Goal: Task Accomplishment & Management: Manage account settings

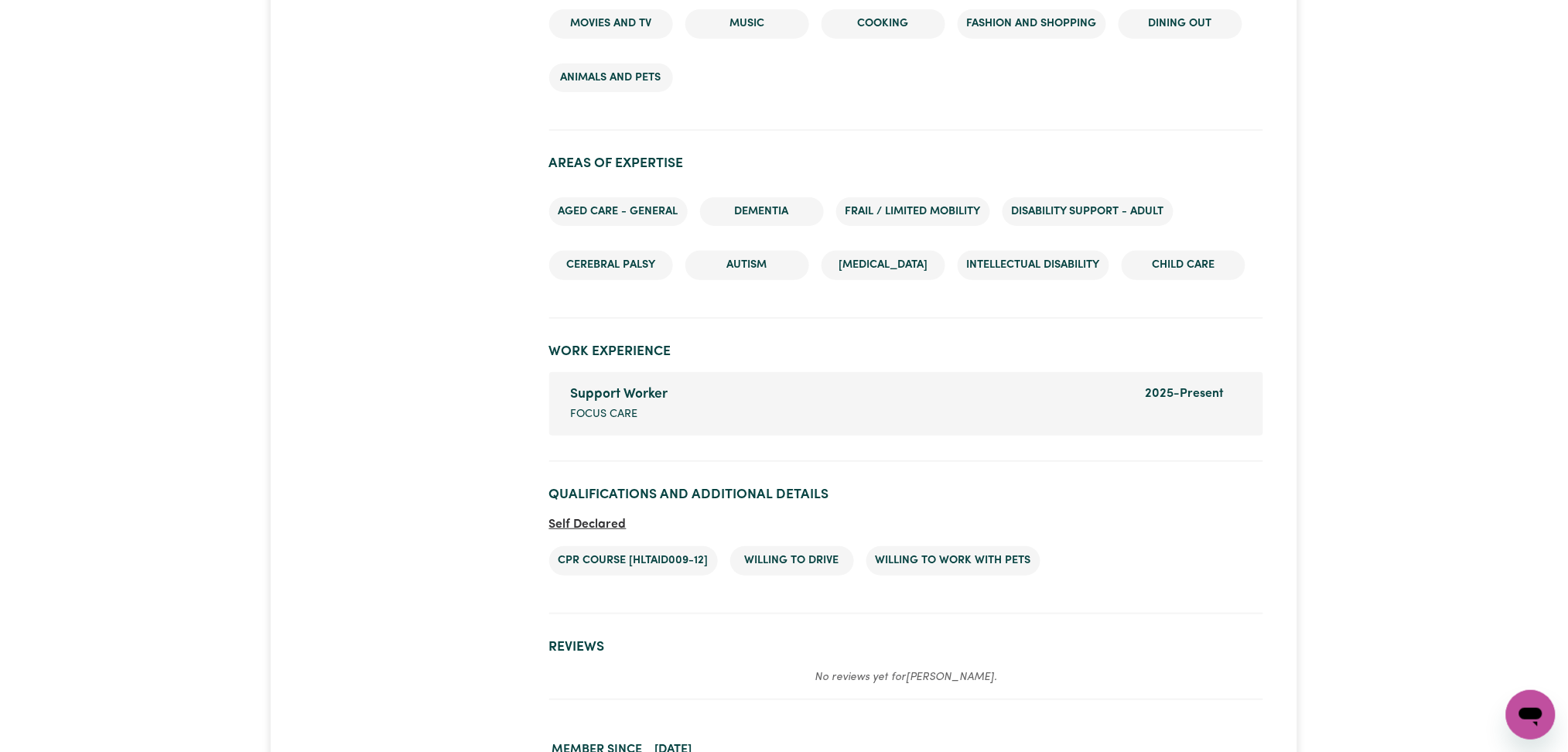
scroll to position [2251, 0]
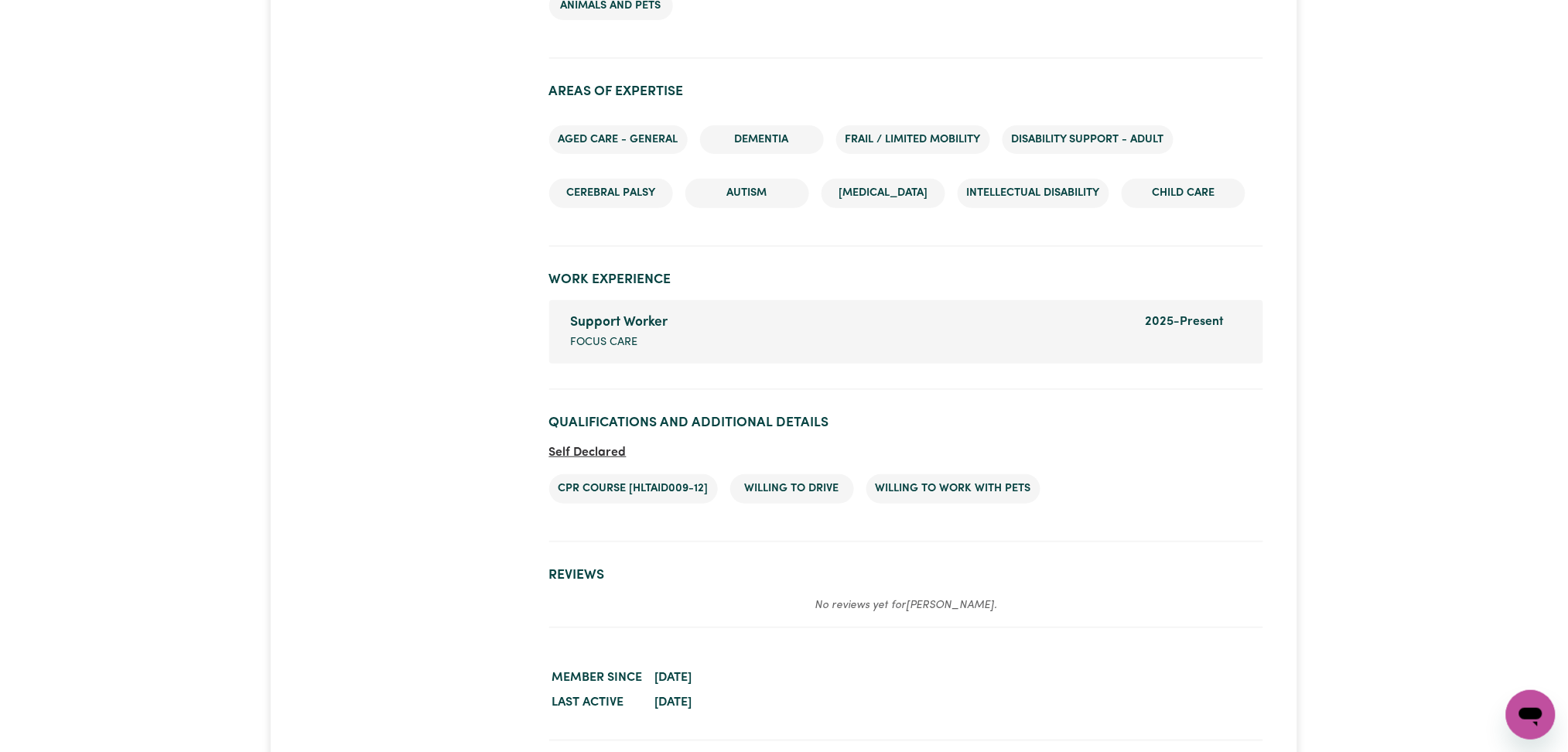
drag, startPoint x: 0, startPoint y: 137, endPoint x: 9, endPoint y: 139, distance: 9.2
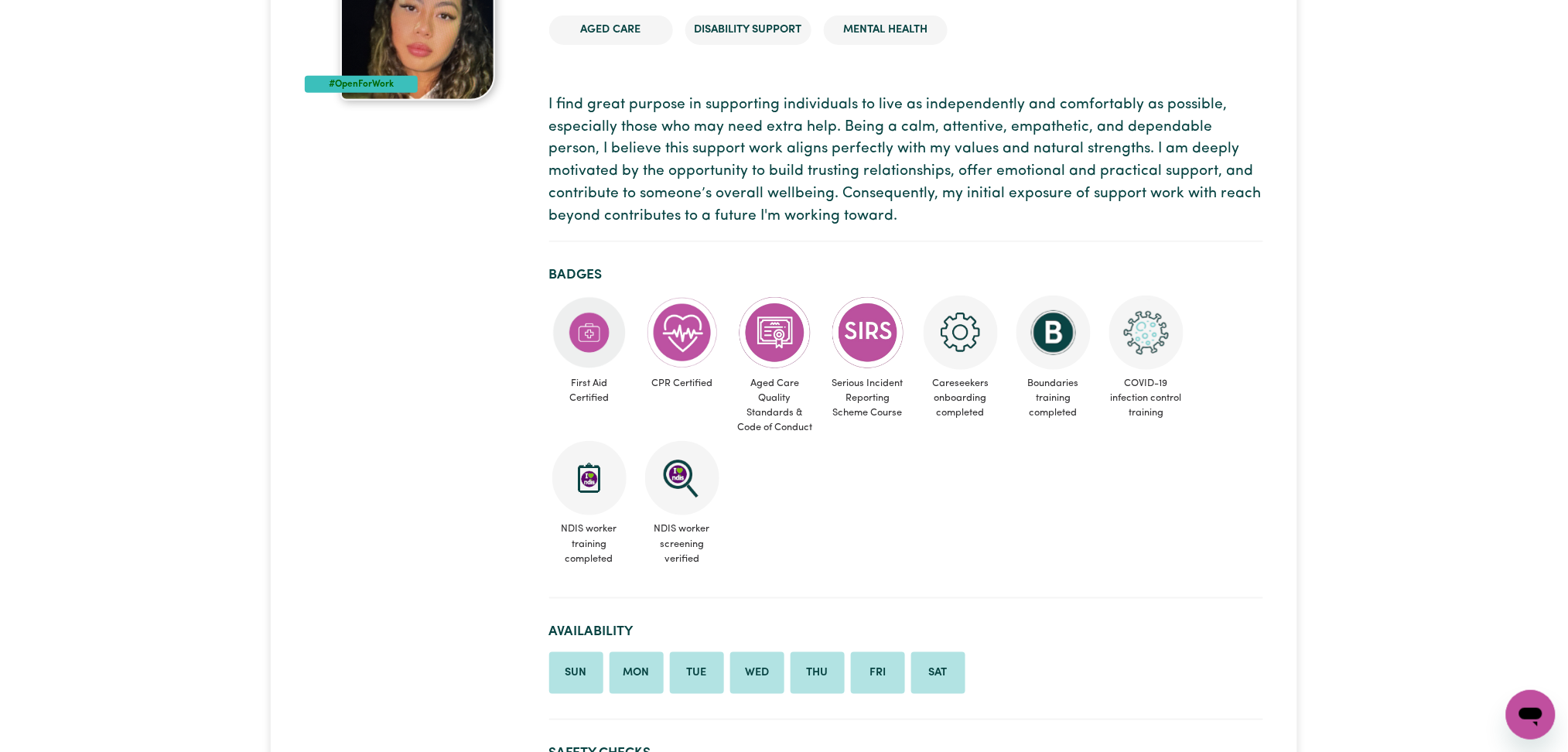
scroll to position [2, 0]
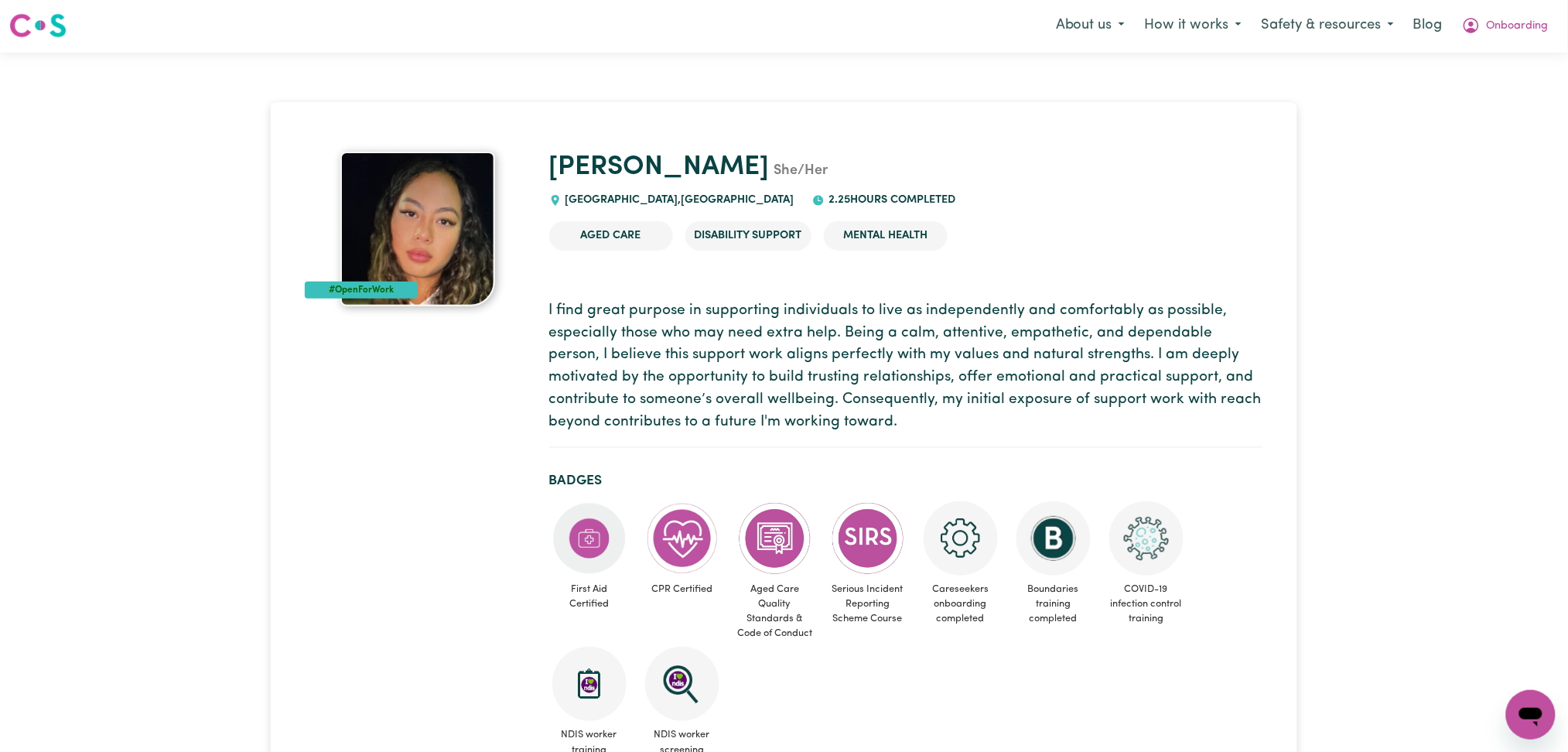
click at [656, 406] on p "I find great purpose in supporting individuals to live as independently and com…" at bounding box center [906, 367] width 714 height 134
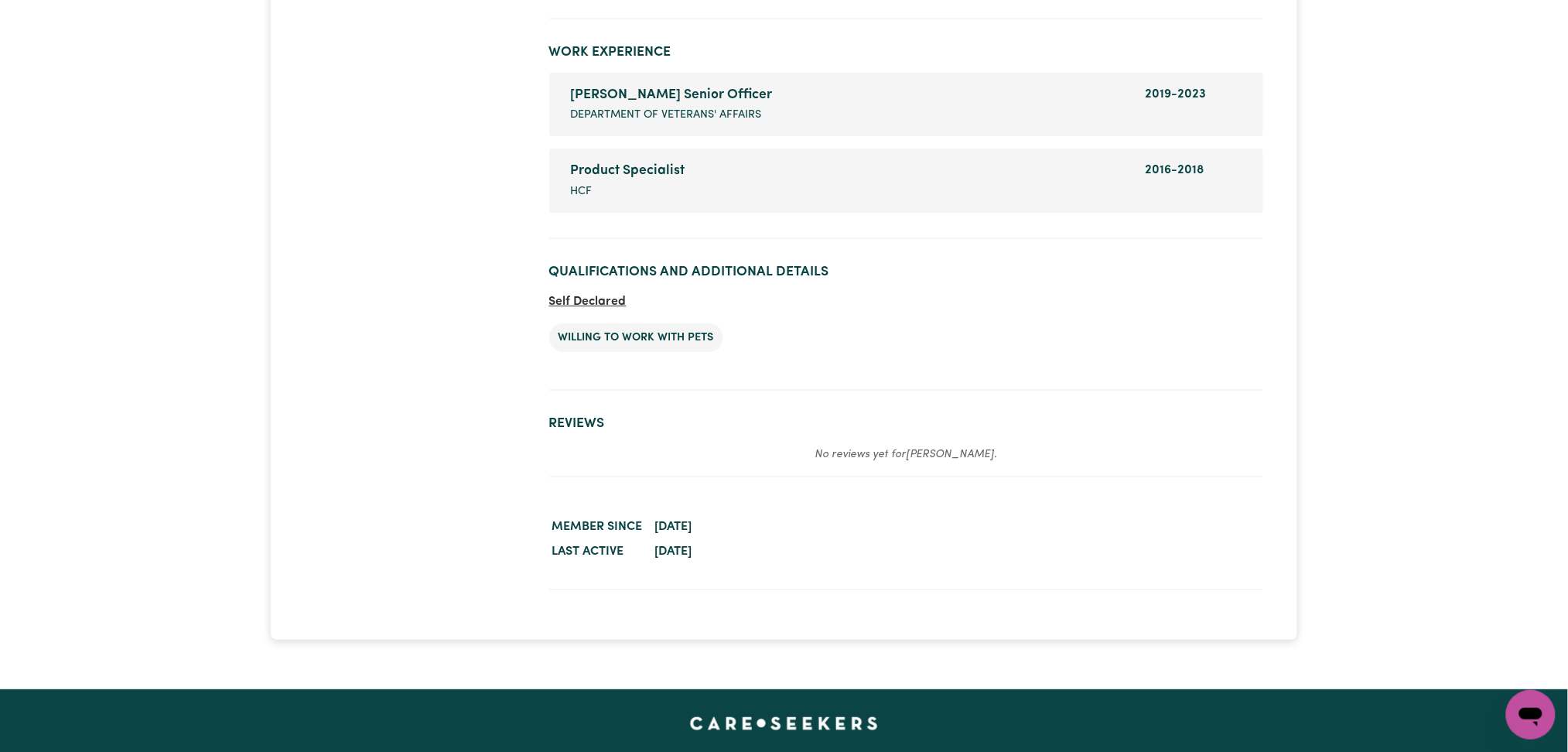
scroll to position [1895, 0]
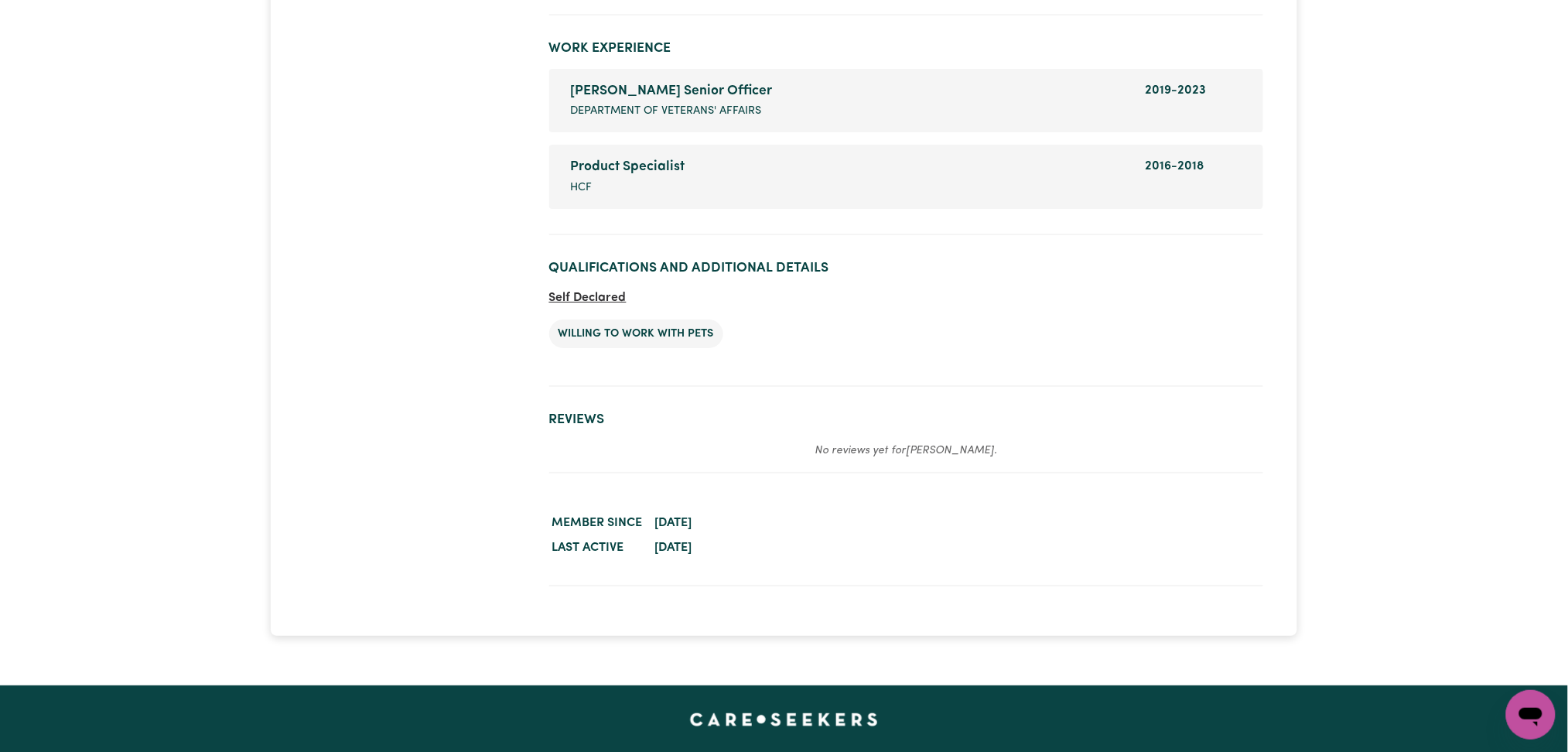
click at [1058, 399] on section "Reviews No reviews yet for Antonia ." at bounding box center [906, 436] width 714 height 73
click at [869, 399] on section "Reviews No reviews yet for Antonia ." at bounding box center [906, 436] width 714 height 73
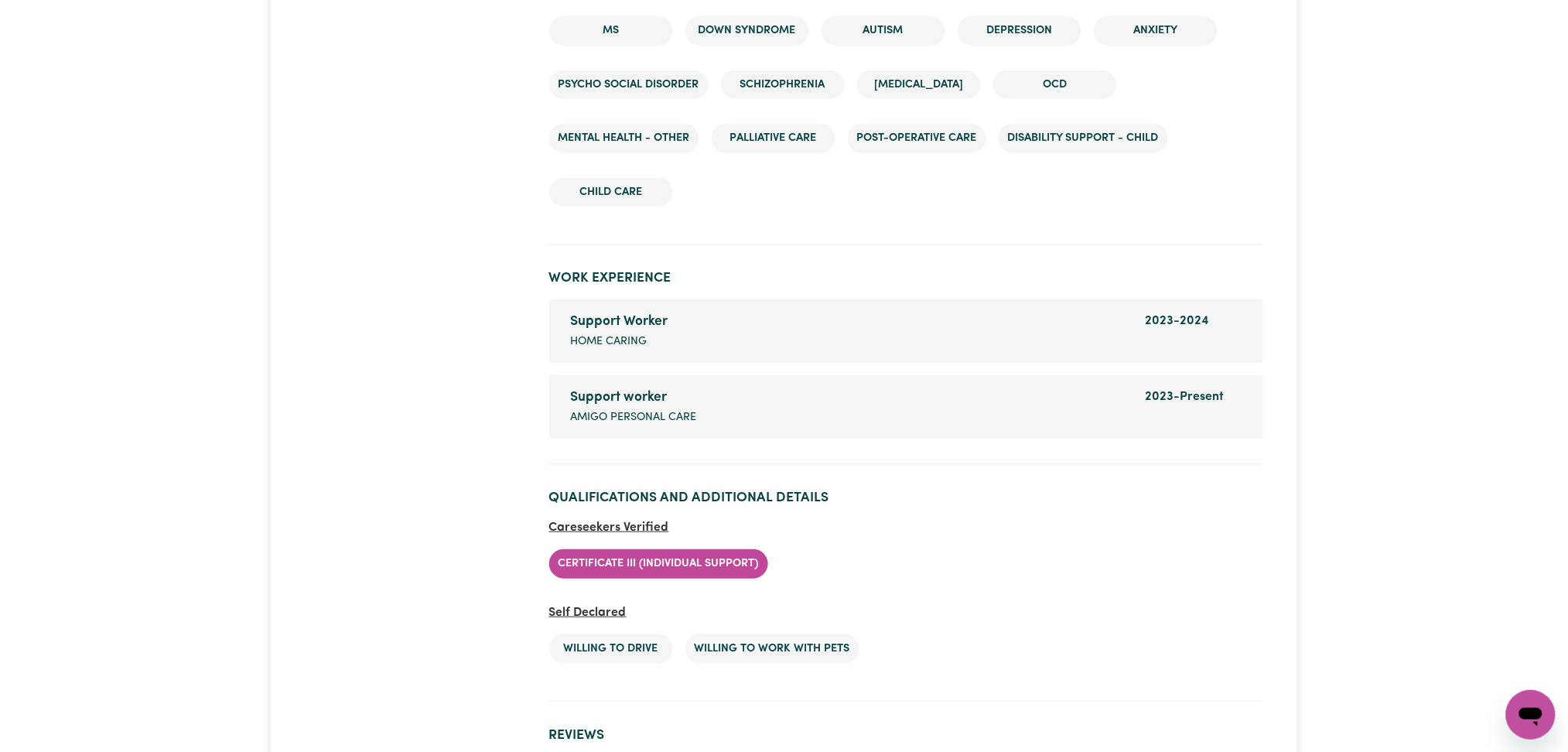
scroll to position [2505, 0]
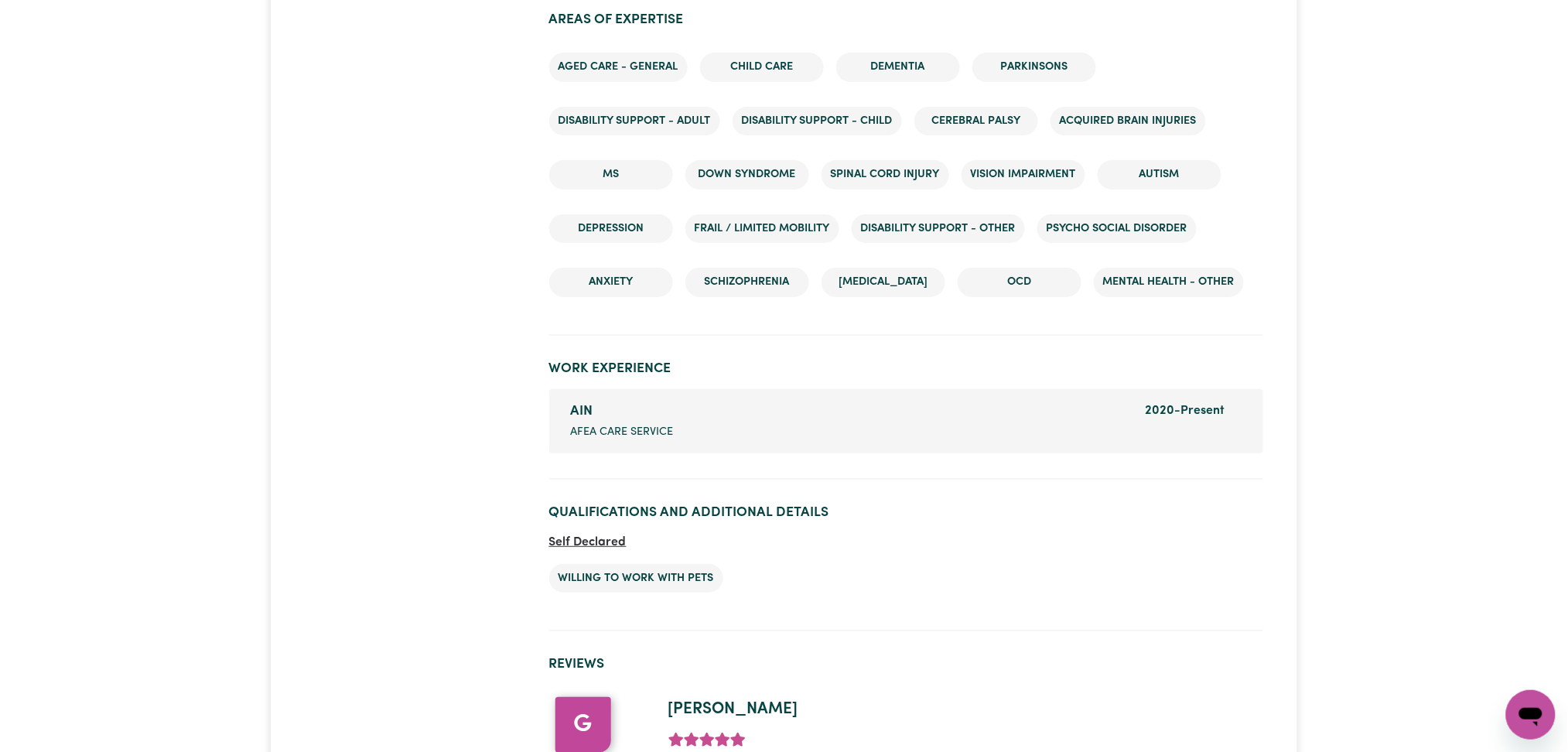
scroll to position [2089, 0]
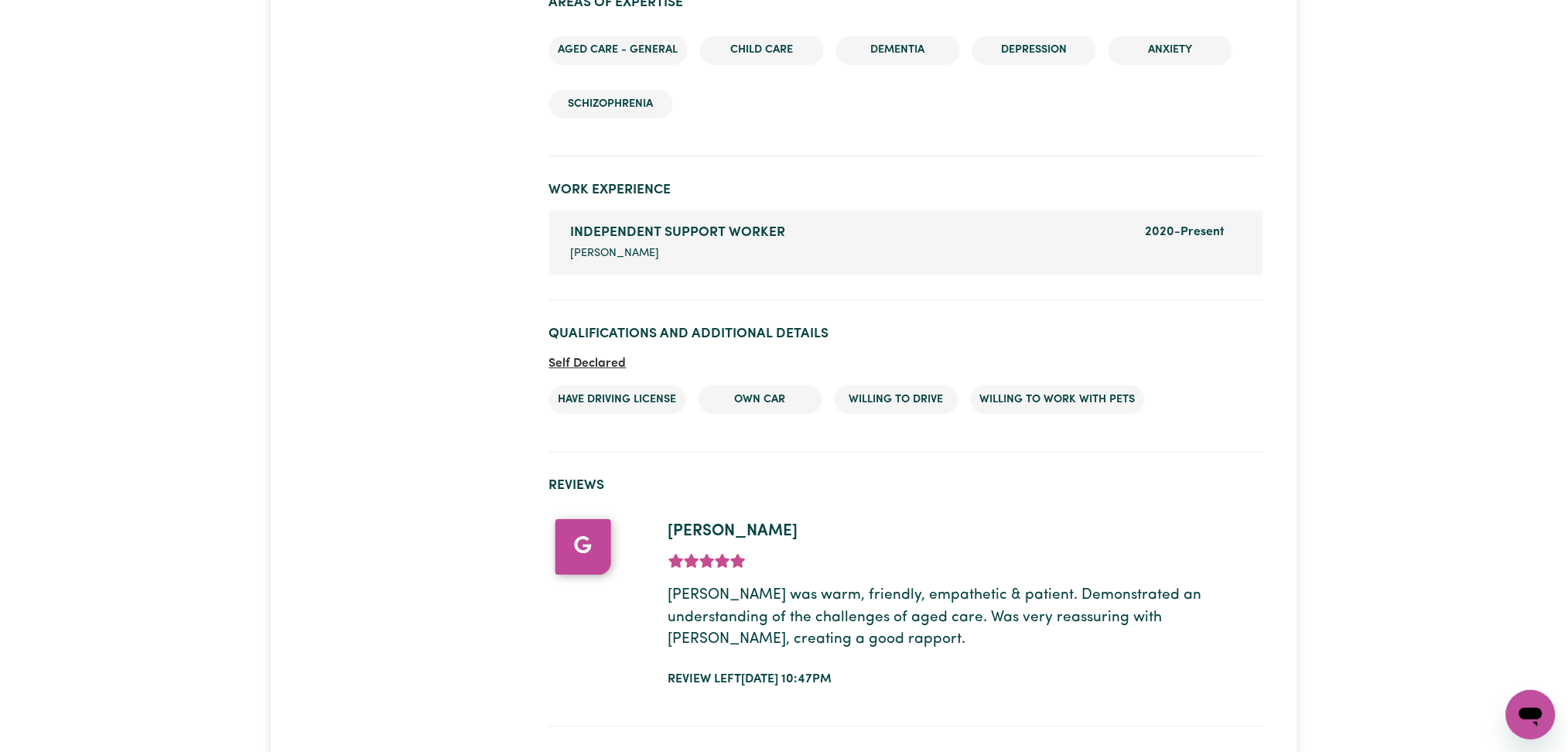
scroll to position [1842, 0]
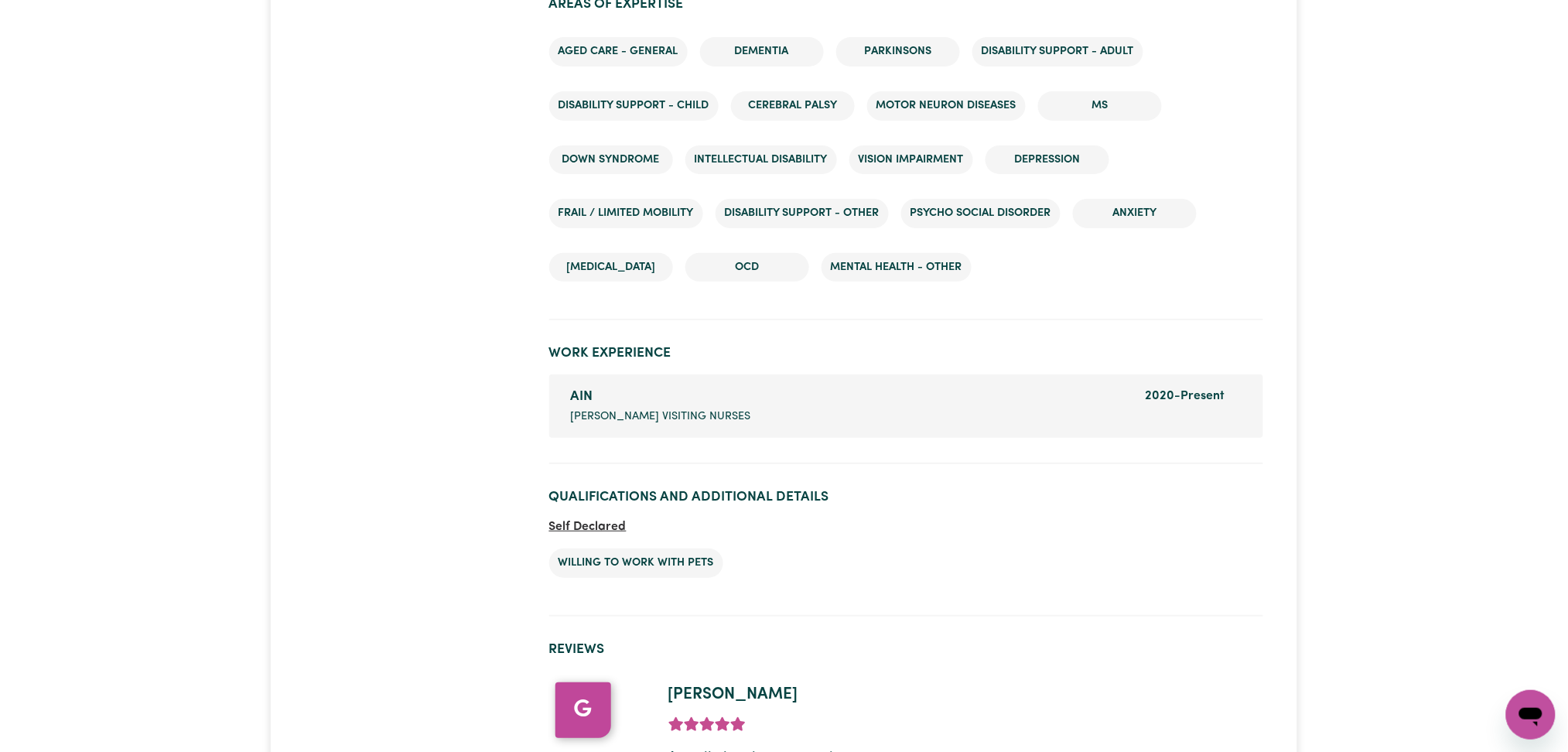
scroll to position [2293, 0]
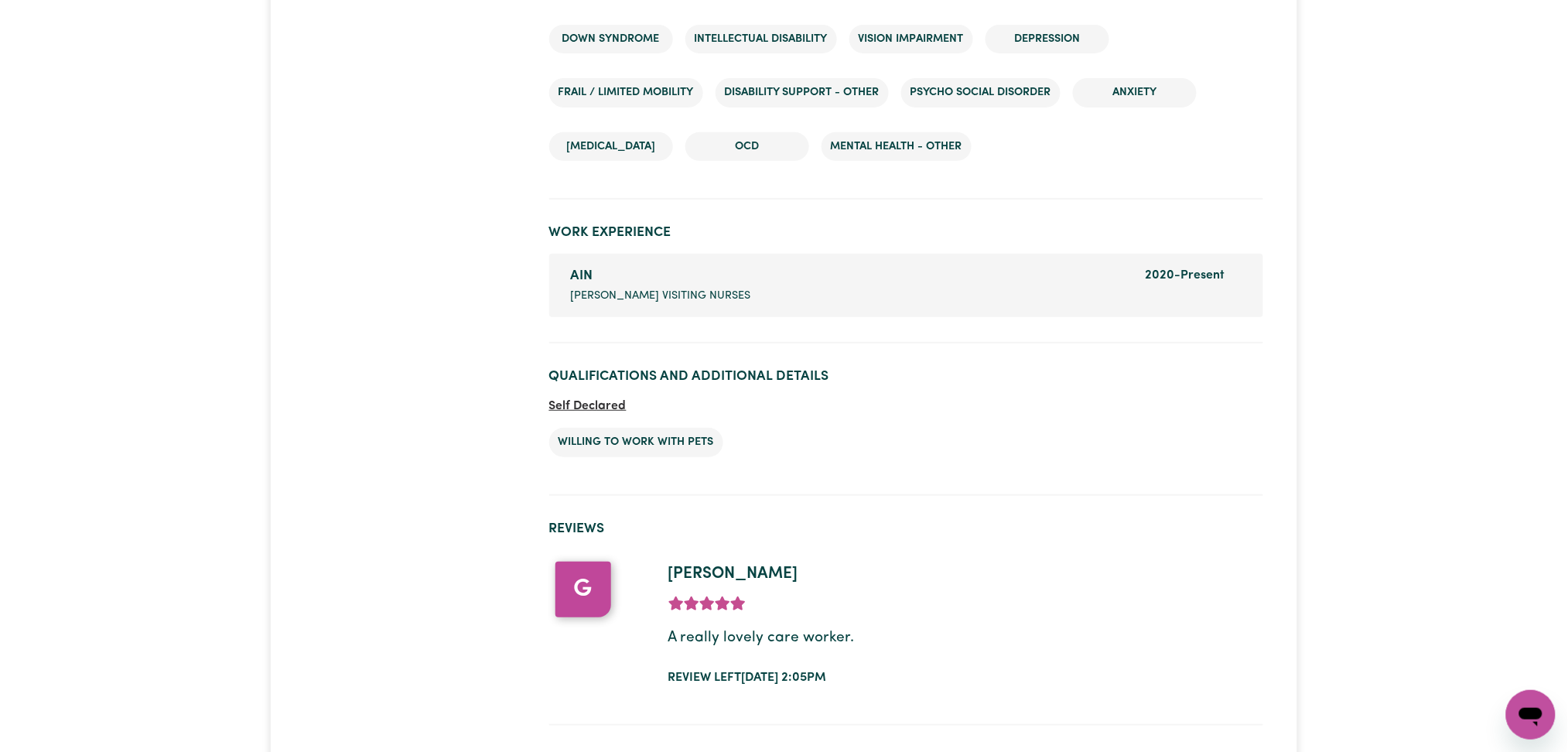
click at [1162, 479] on section "Qualifications and Additional Details Self Declared Willing to work with pets" at bounding box center [906, 426] width 714 height 140
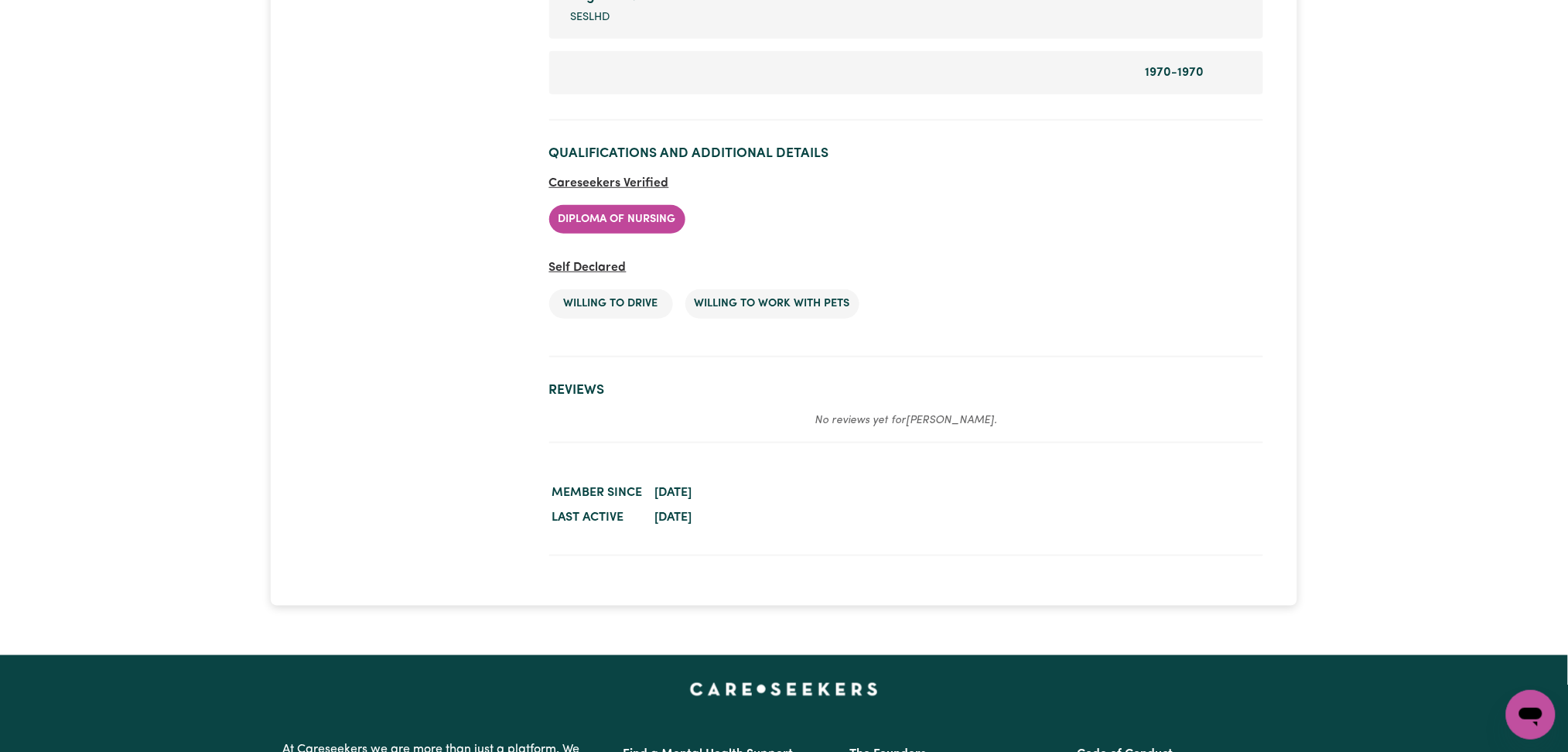
scroll to position [2474, 0]
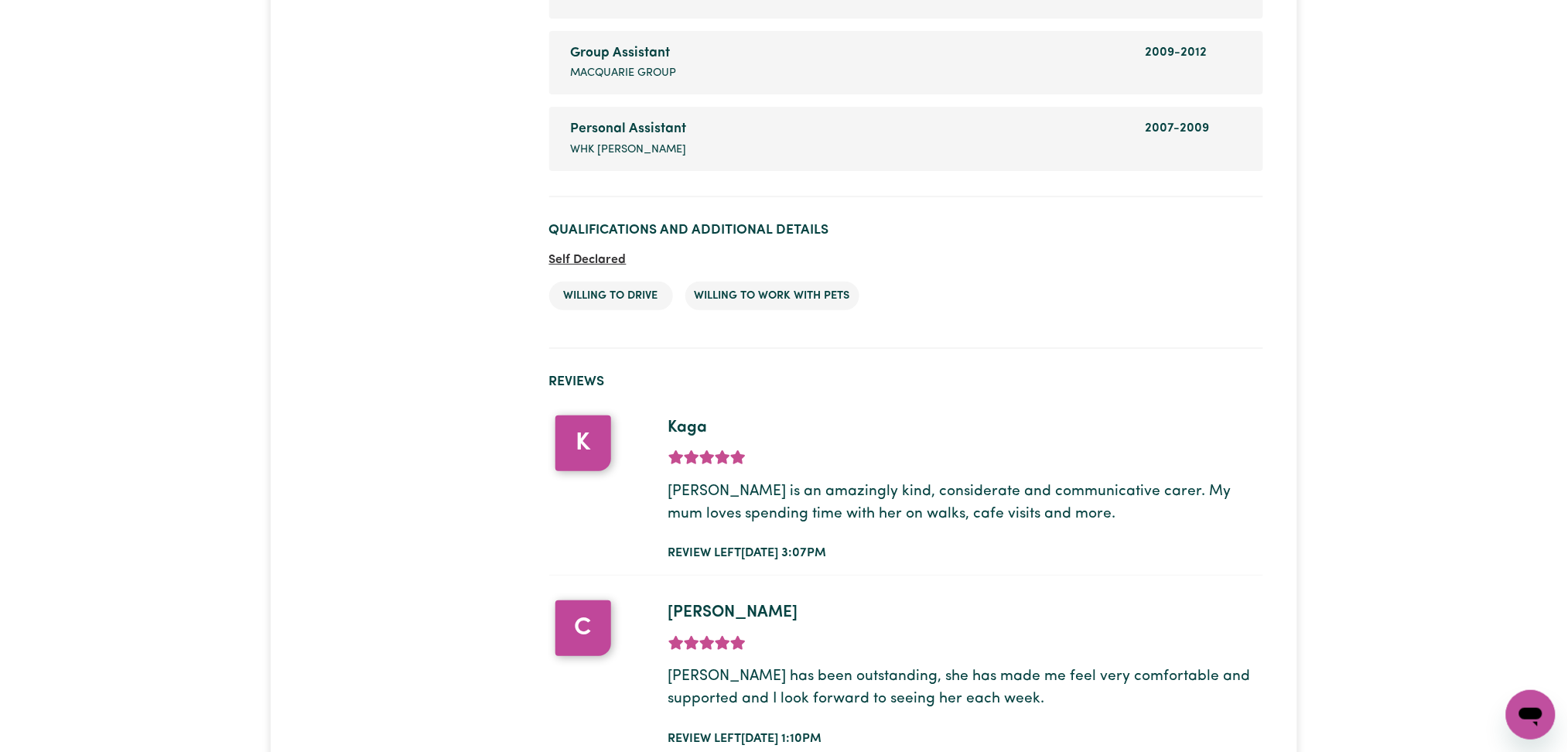
scroll to position [2154, 0]
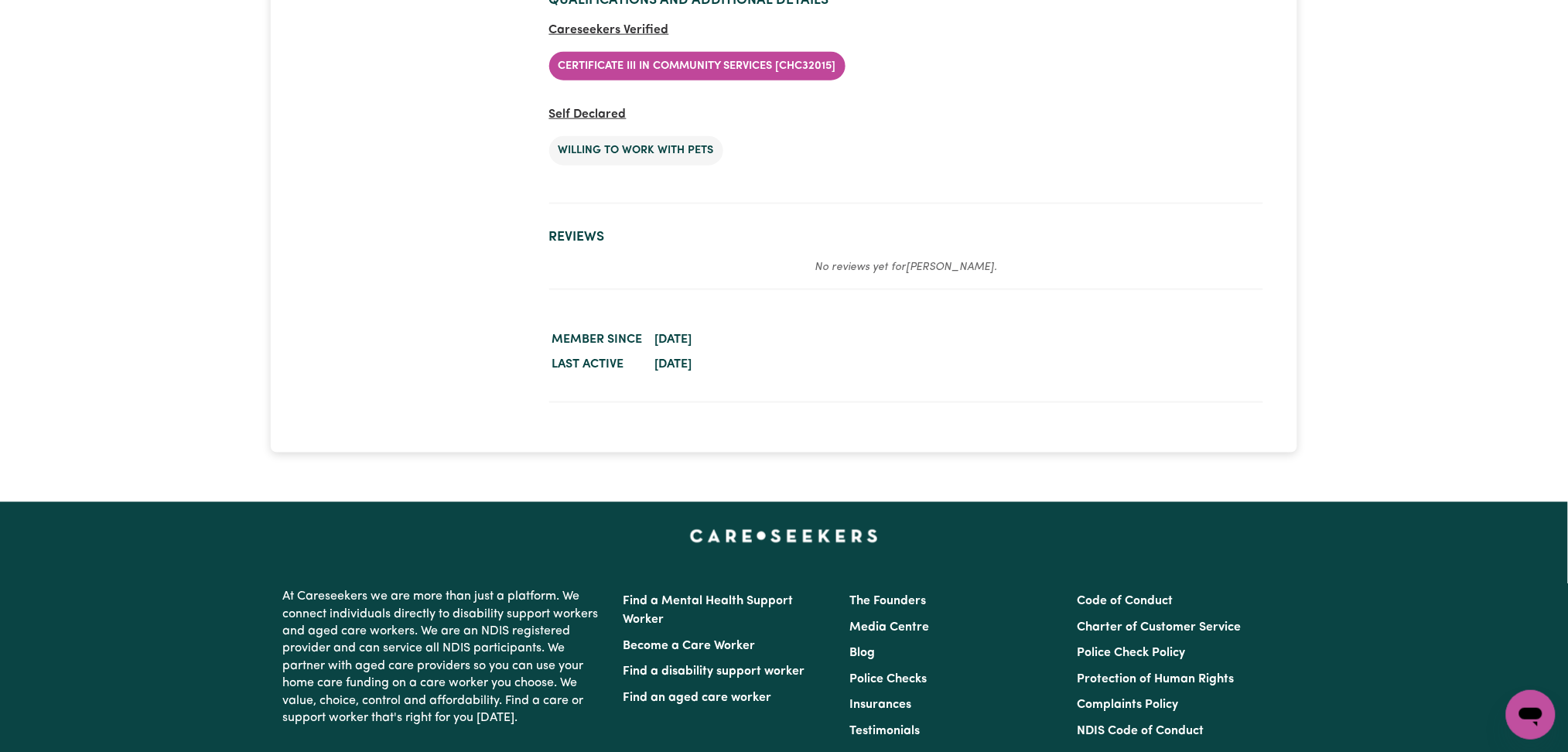
scroll to position [2174, 0]
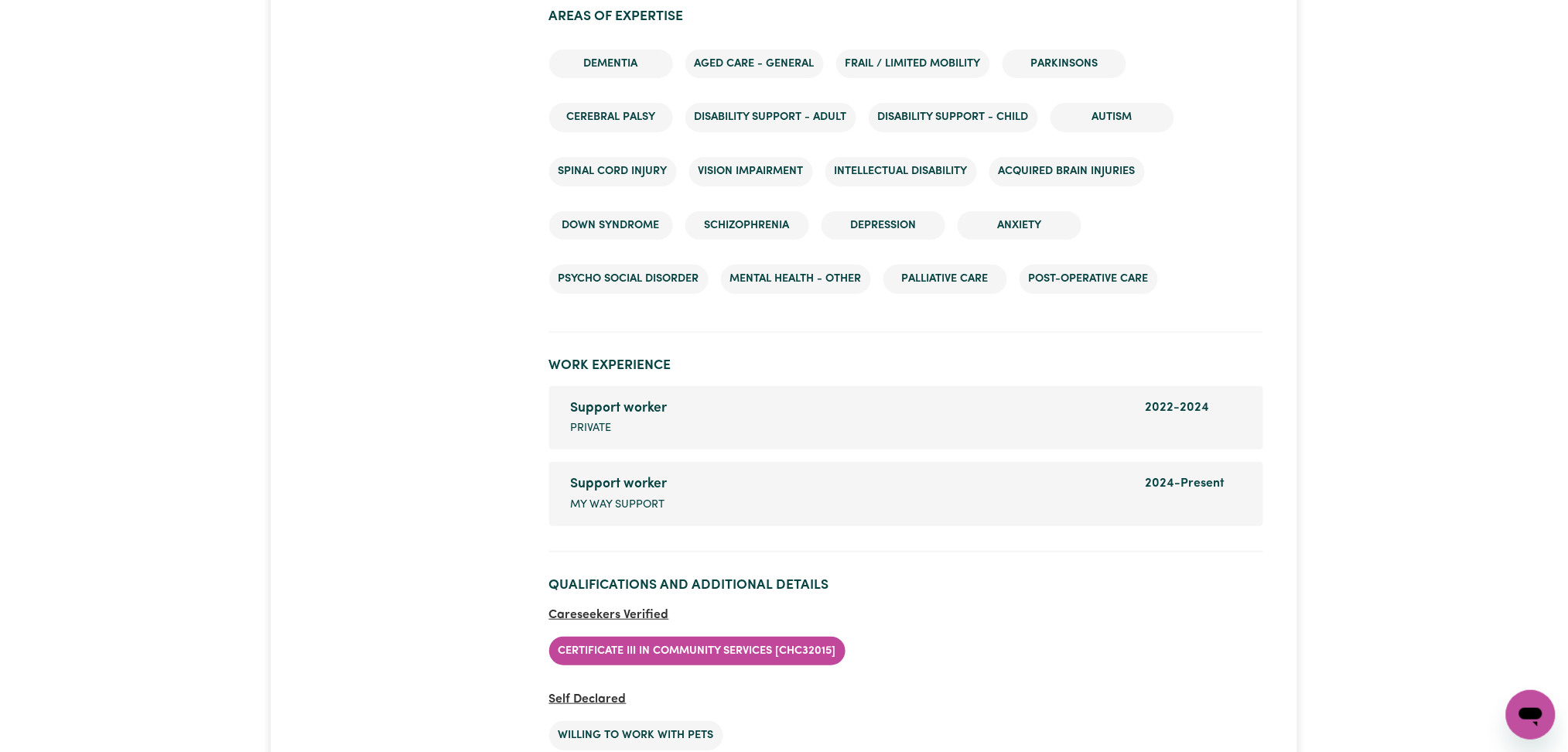
drag, startPoint x: 1578, startPoint y: 60, endPoint x: 1583, endPoint y: 456, distance: 396.0
click at [1040, 434] on li "Support worker Company name Private Dates of employment 2022 - 2024" at bounding box center [906, 418] width 714 height 64
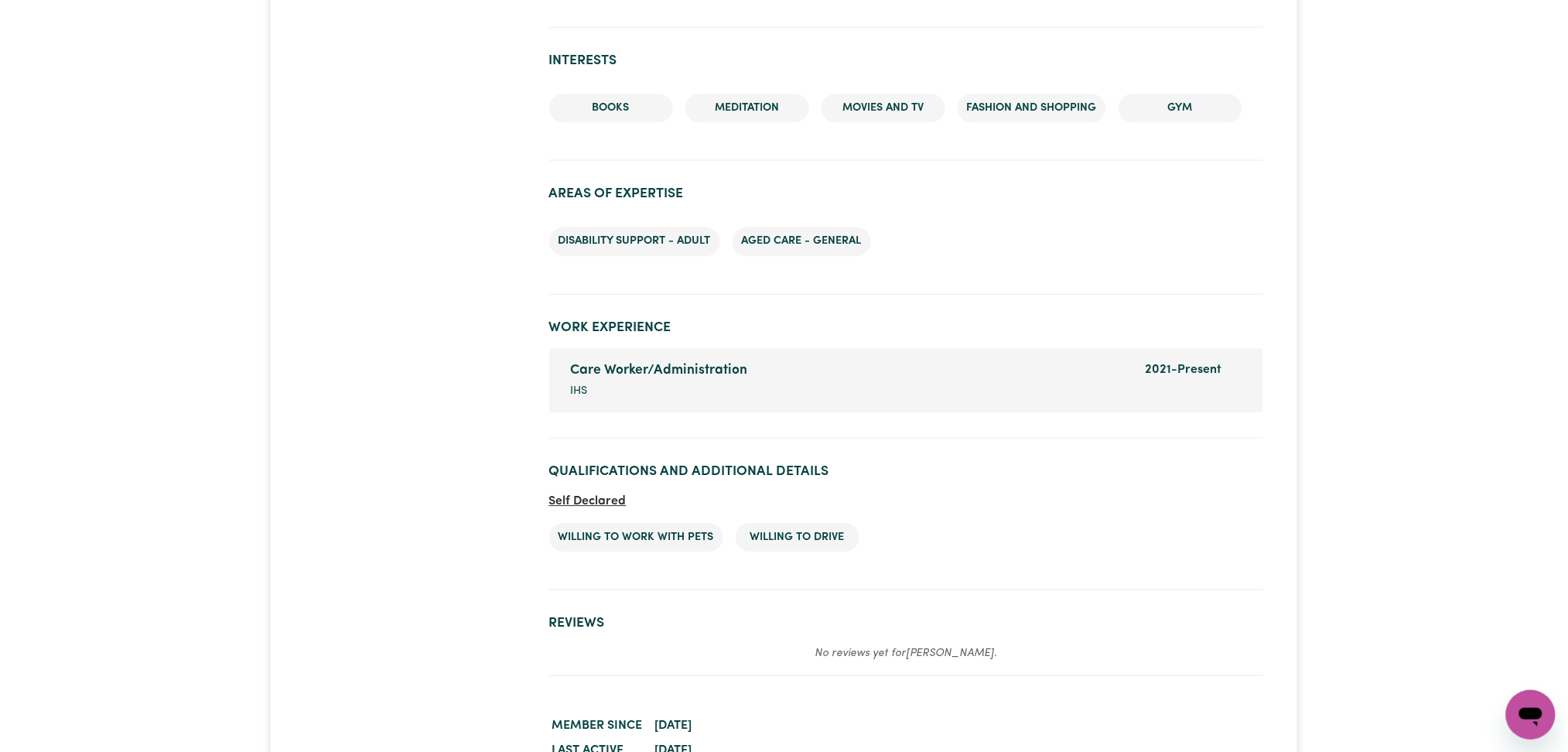
scroll to position [1528, 0]
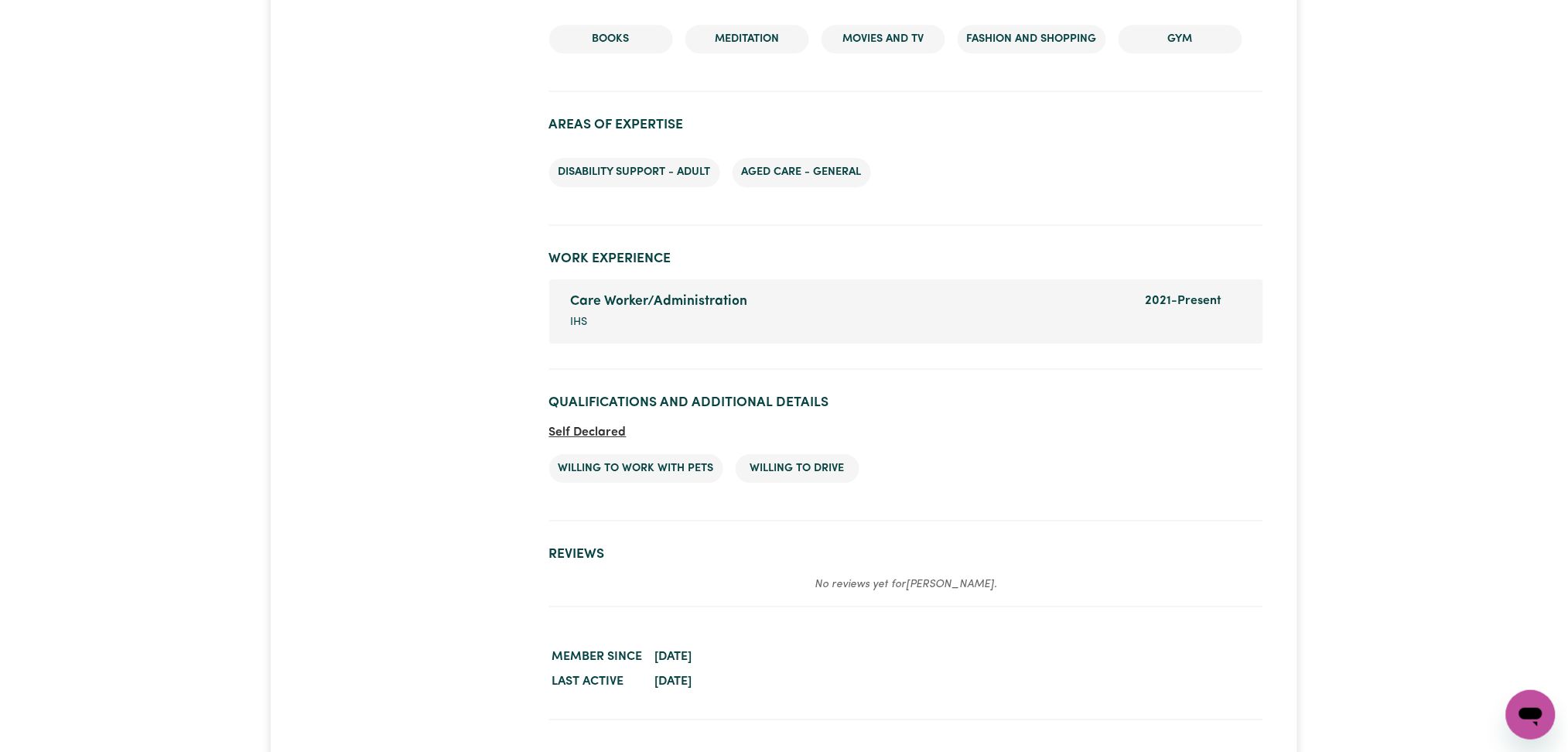
drag, startPoint x: 337, startPoint y: 391, endPoint x: 349, endPoint y: 382, distance: 15.0
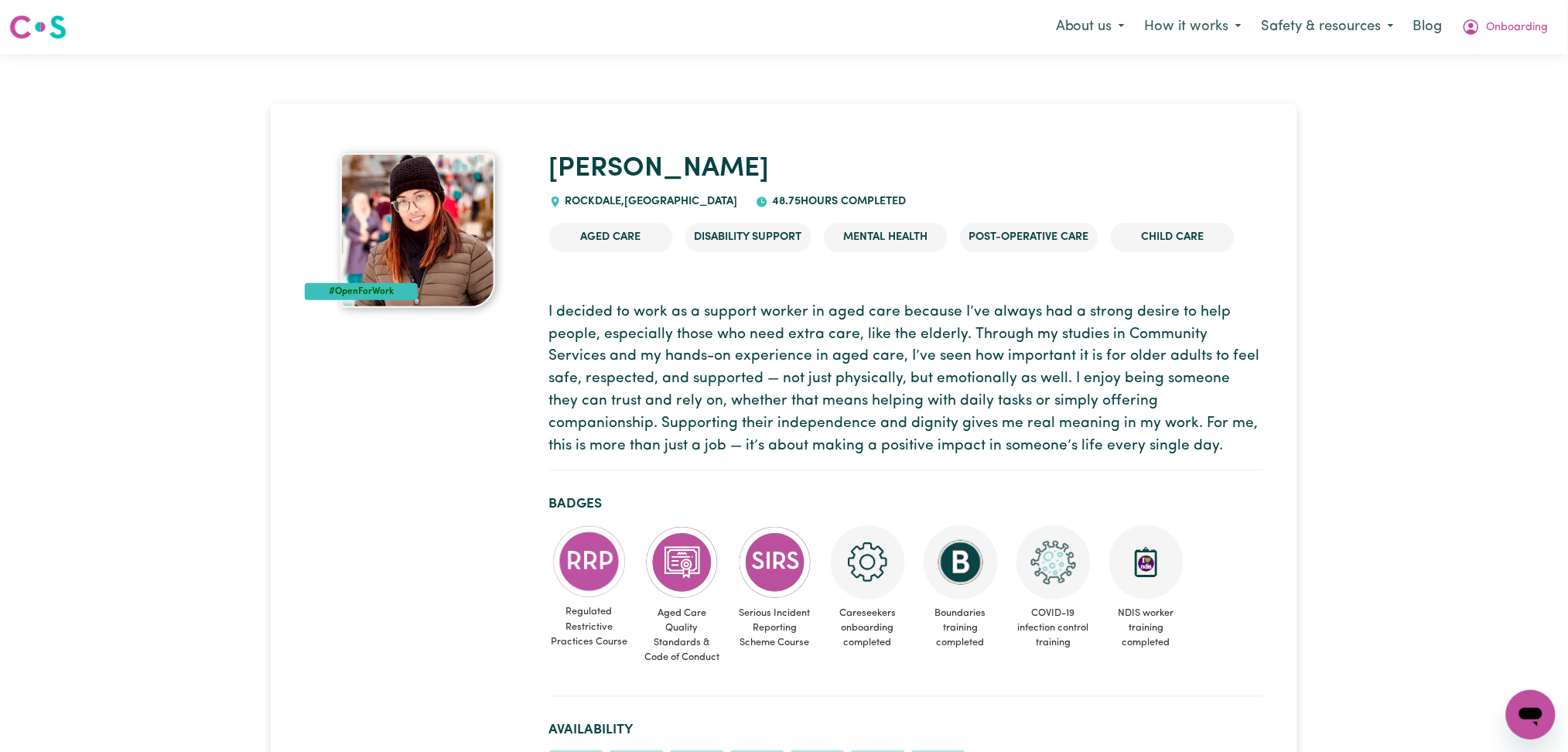
drag, startPoint x: 1540, startPoint y: 221, endPoint x: 1556, endPoint y: 140, distance: 82.6
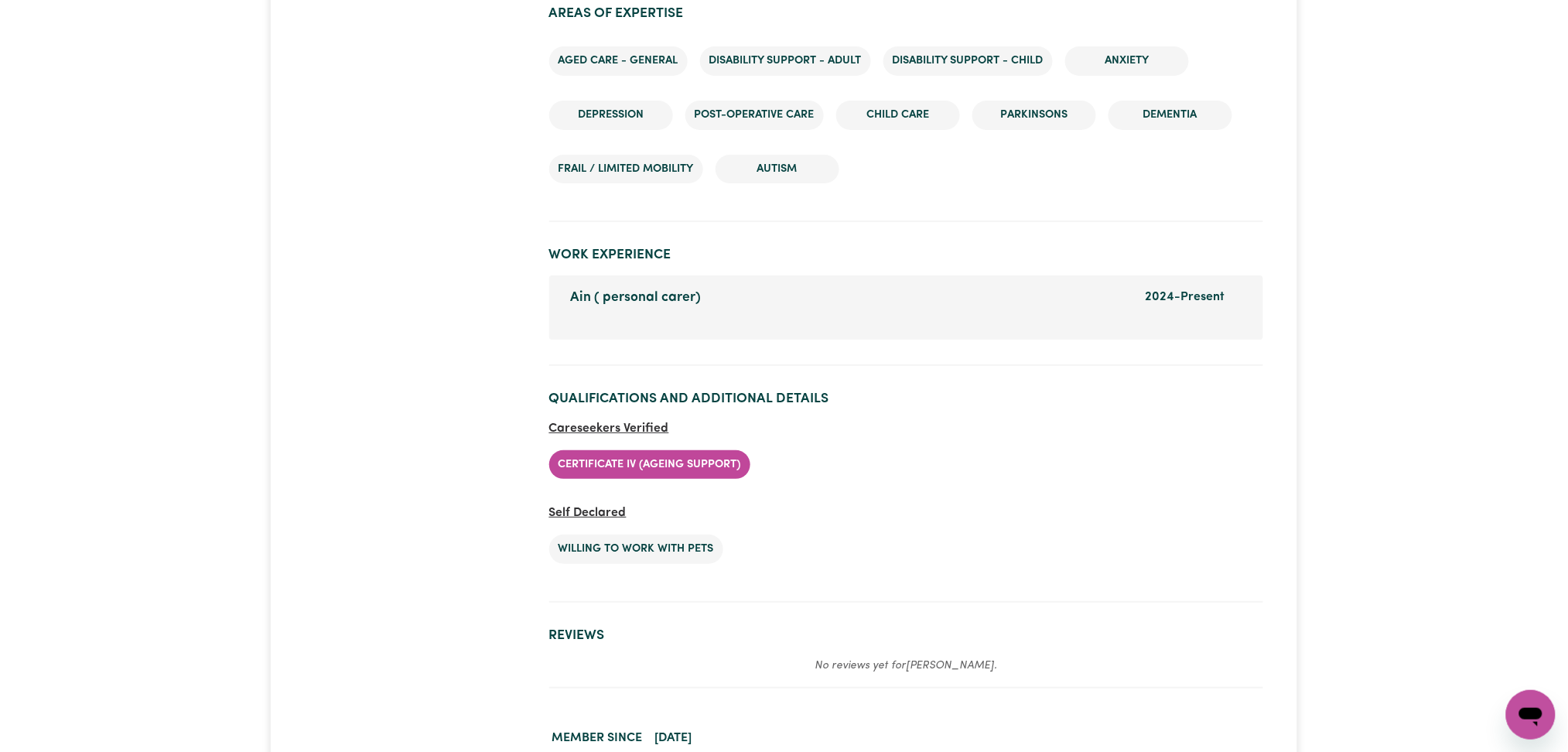
scroll to position [2076, 0]
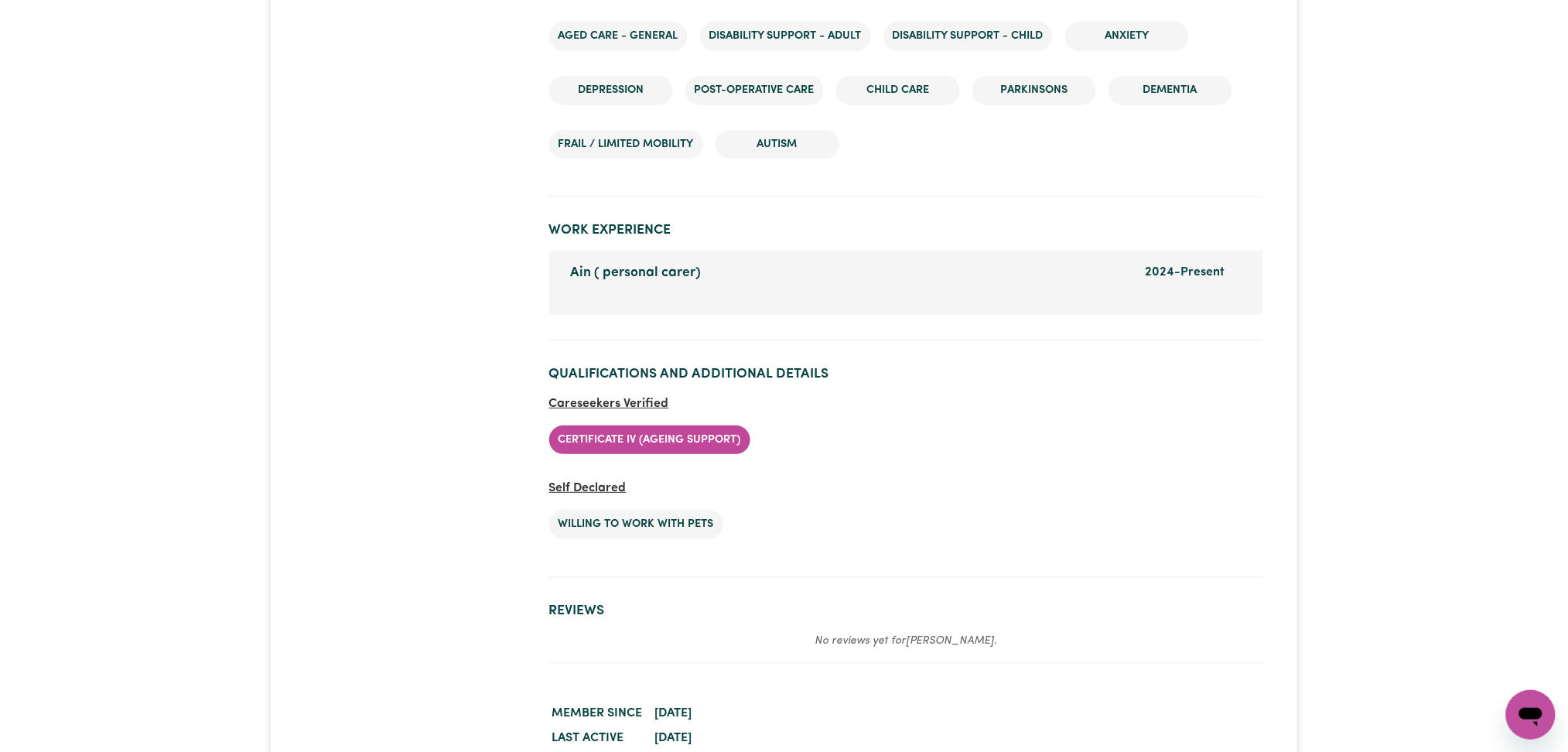
click at [1205, 476] on section "Qualifications and Additional Details Careseekers Verified Certificate IV (Agei…" at bounding box center [906, 466] width 714 height 224
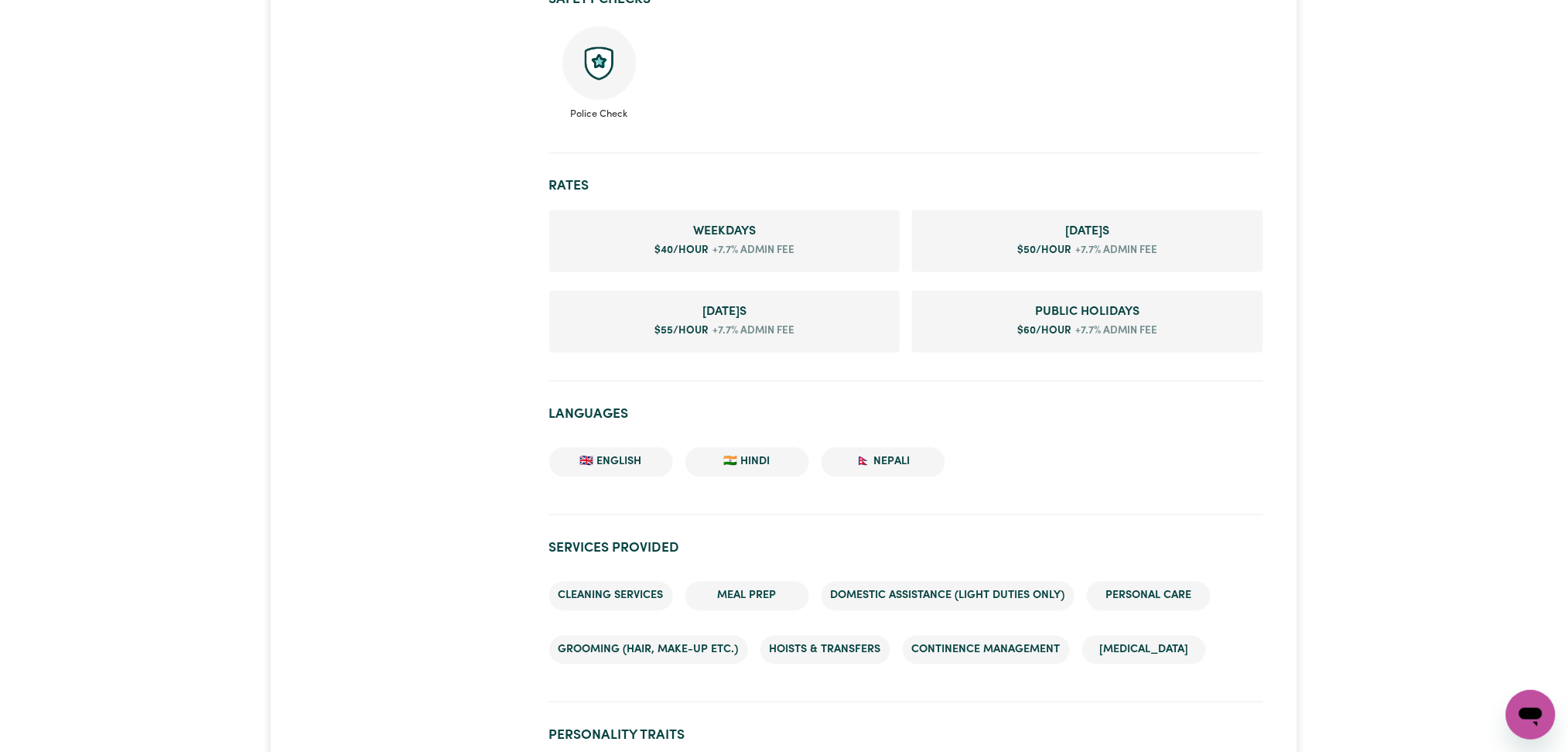
scroll to position [861, 0]
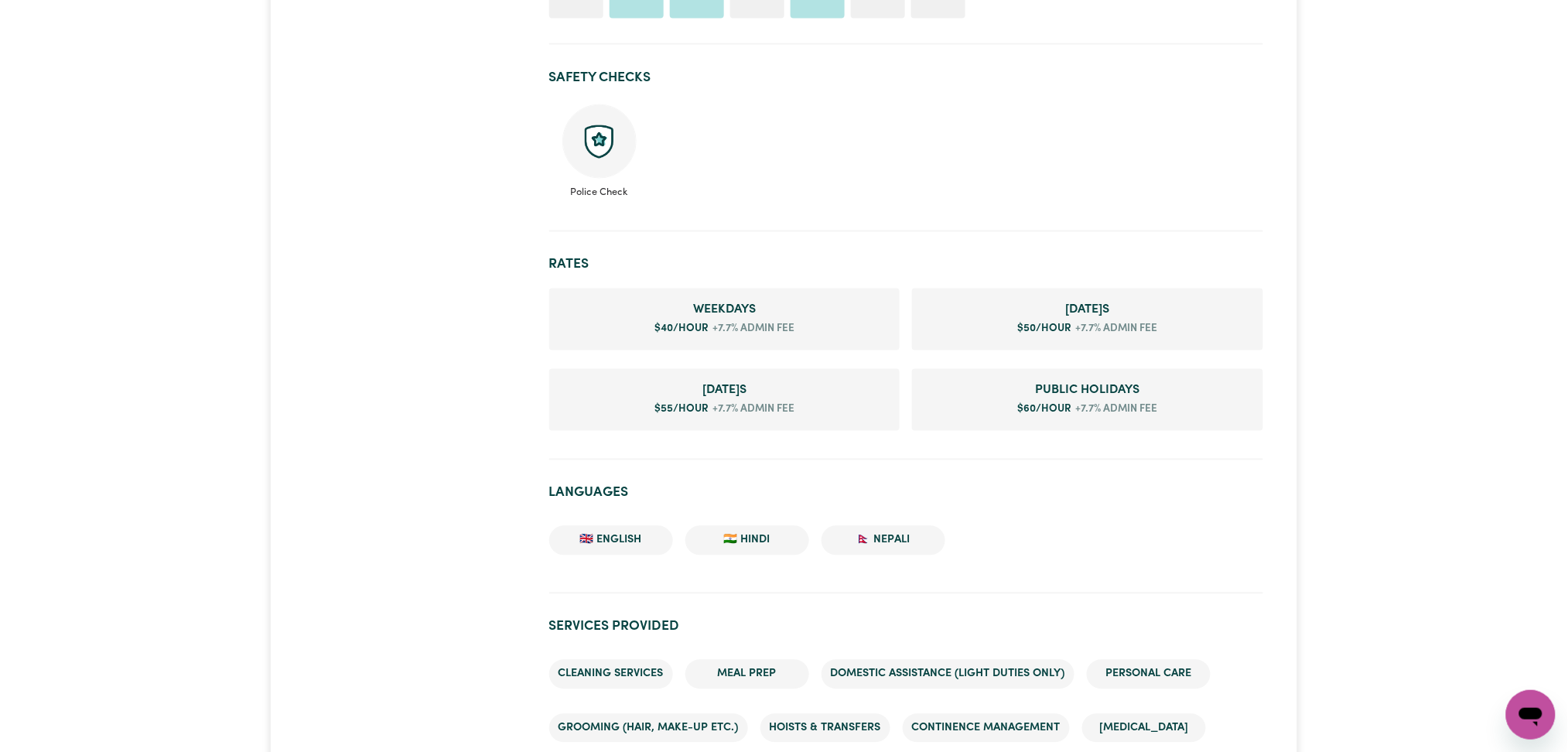
click at [1496, 351] on div "Puja ROCKDALE , New South Wales 21 hours completed Aged Care Mental Health Pall…" at bounding box center [784, 646] width 1568 height 2905
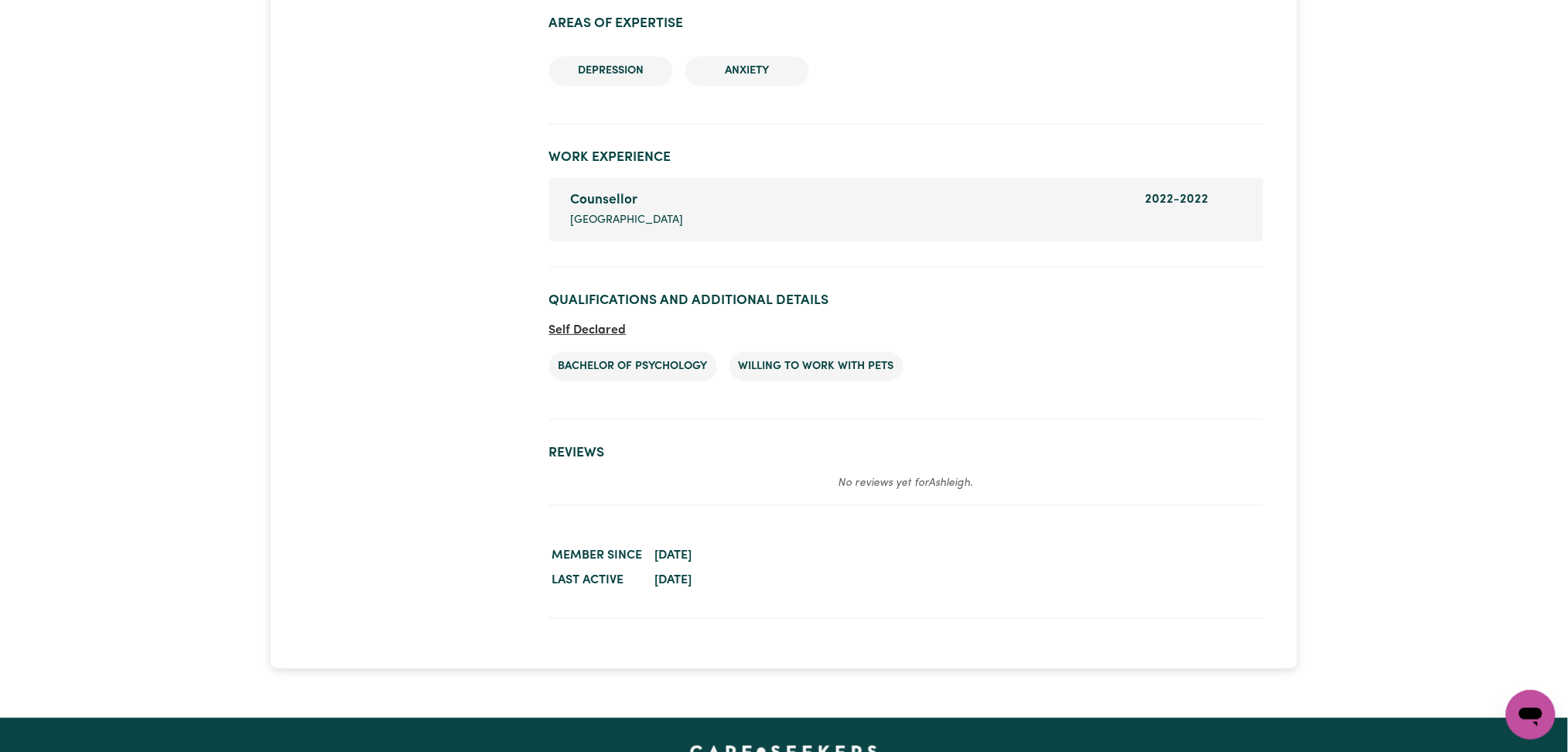
scroll to position [2151, 0]
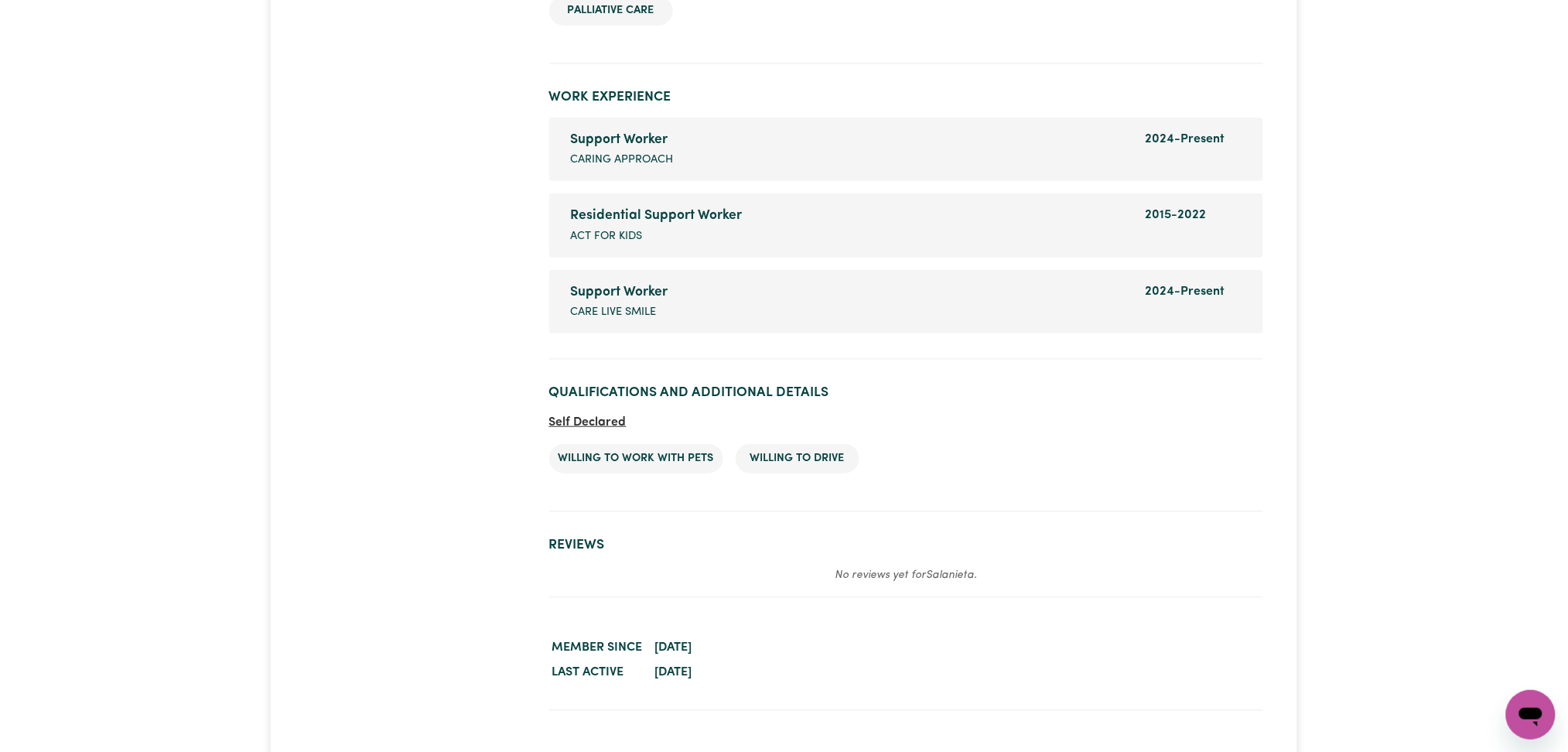
scroll to position [2353, 0]
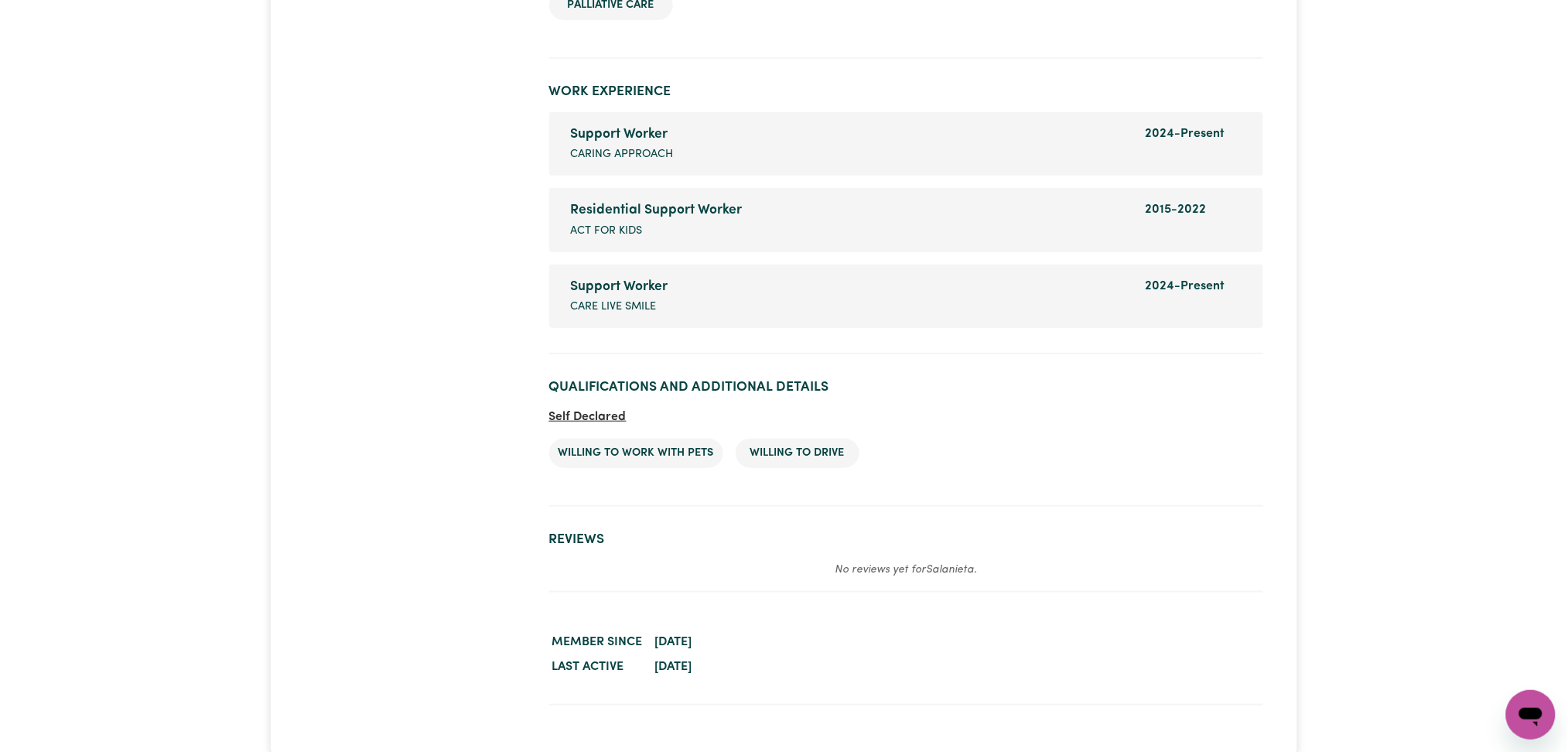
click at [1196, 488] on section "Qualifications and Additional Details Self Declared Willing to work with pets W…" at bounding box center [906, 436] width 714 height 140
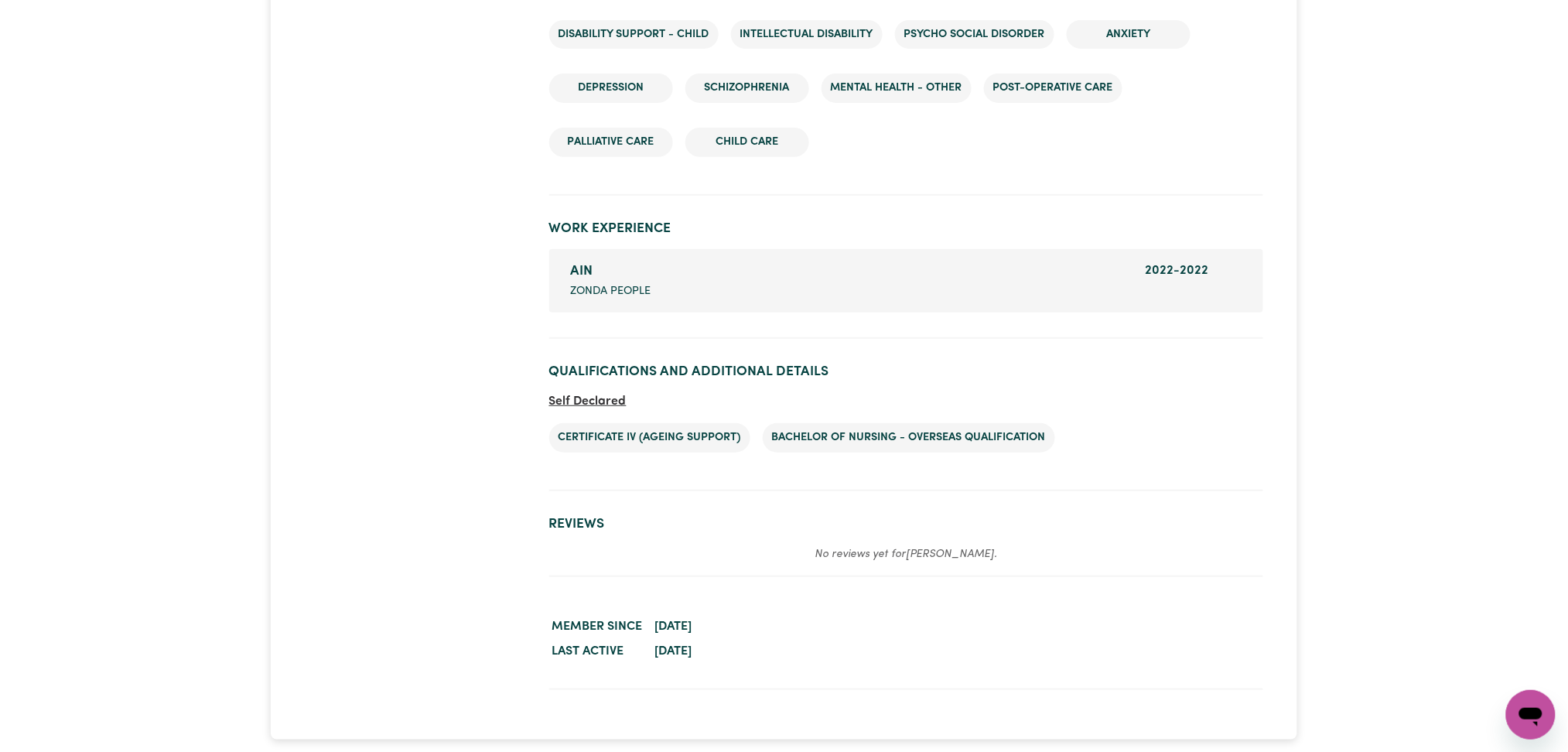
scroll to position [2285, 0]
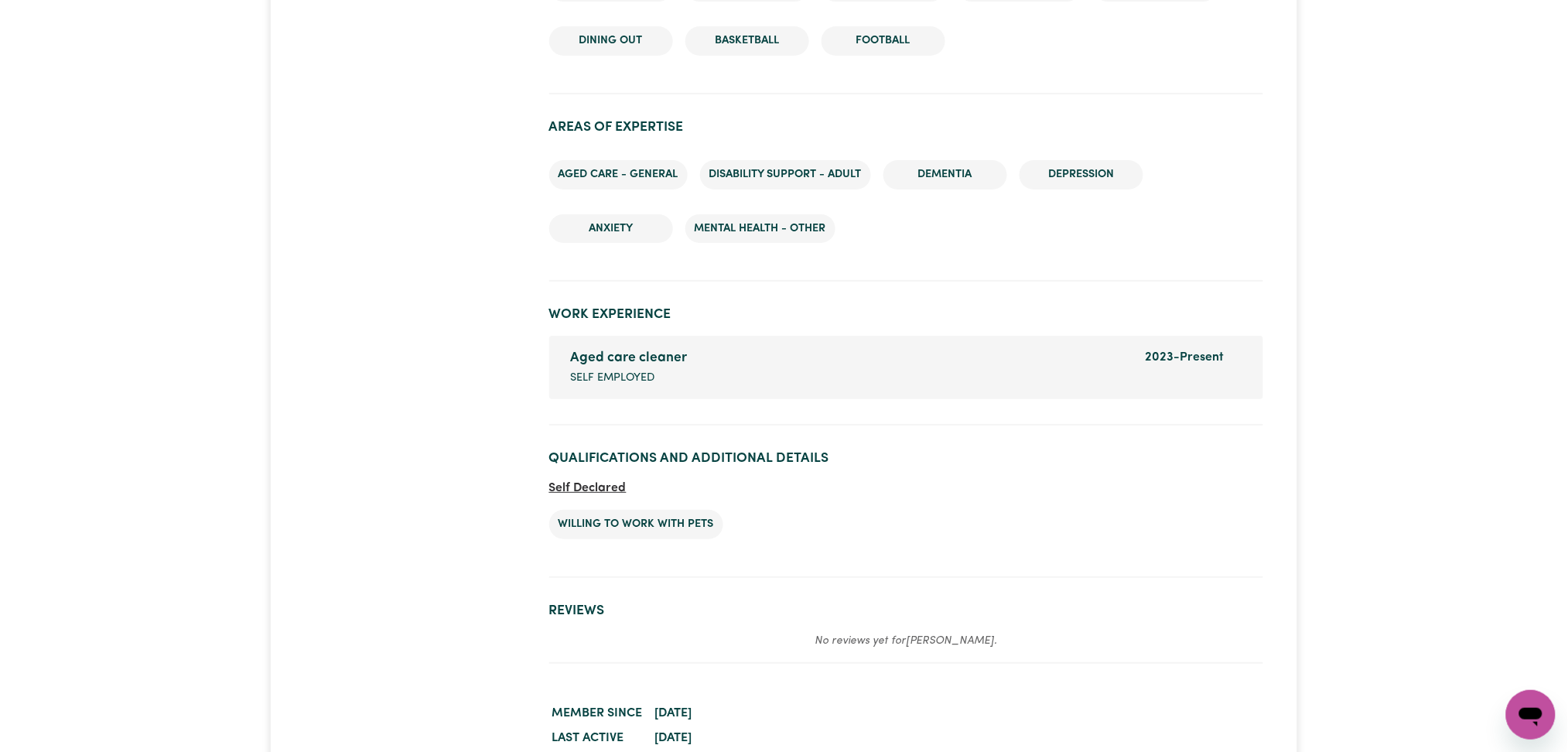
scroll to position [2068, 0]
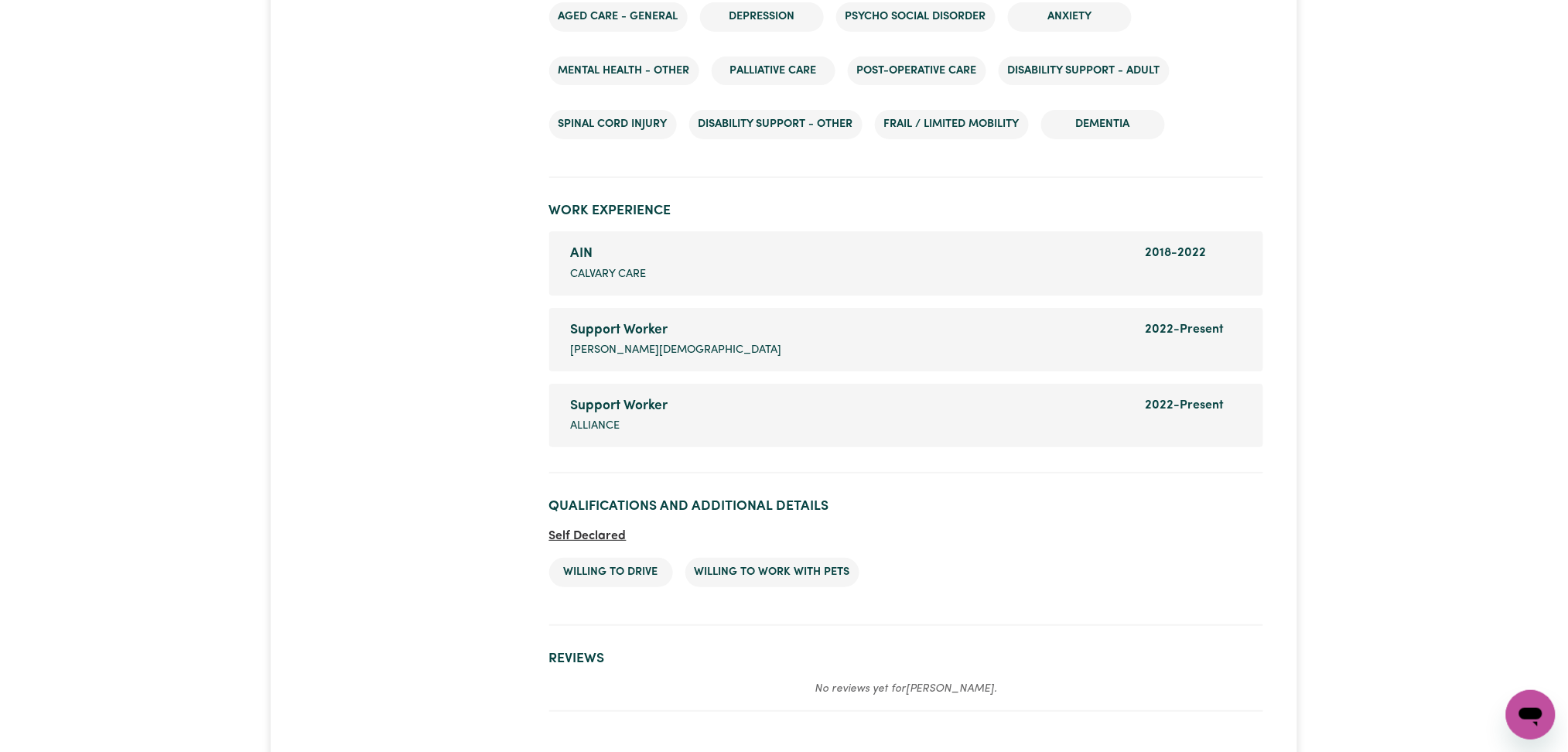
scroll to position [2022, 0]
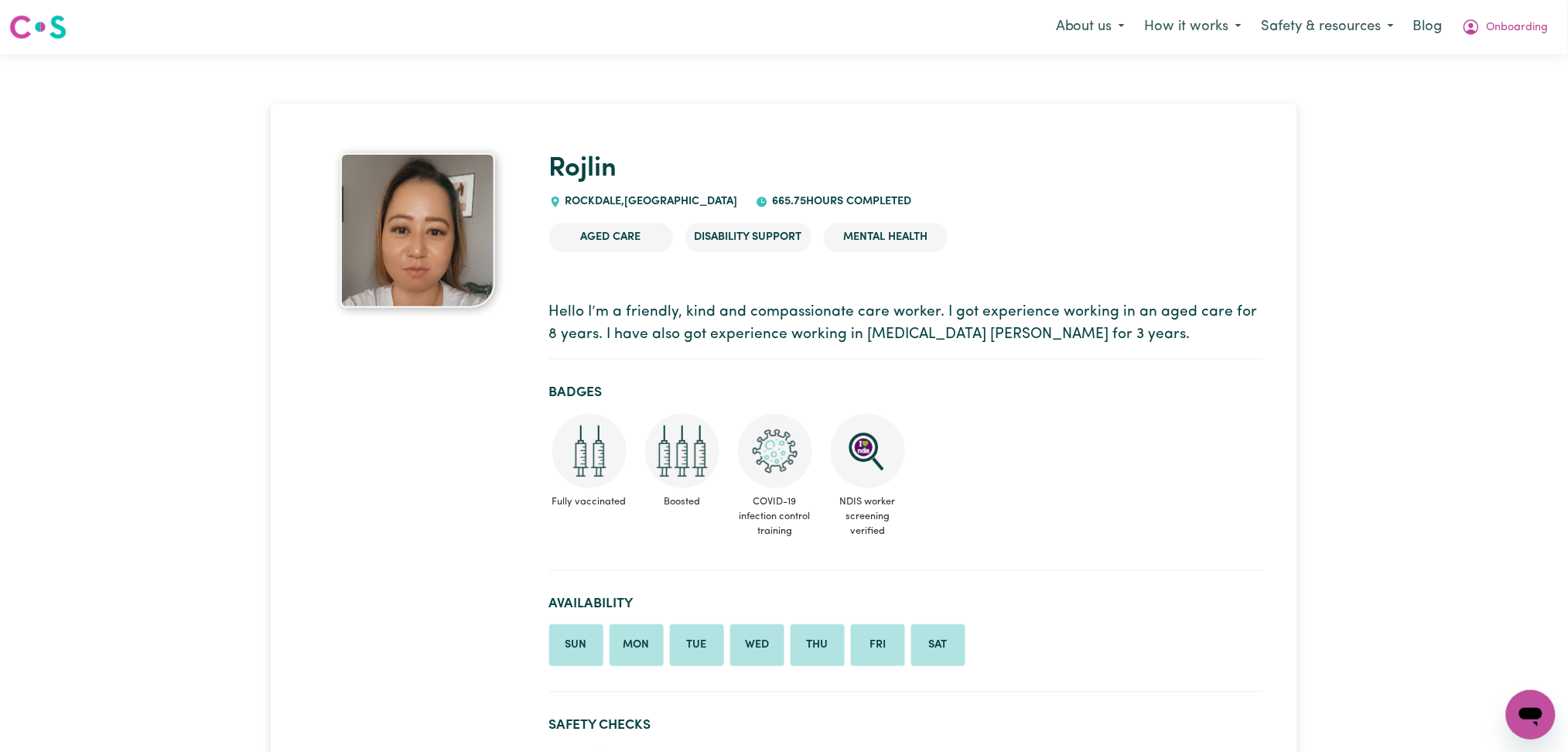
drag, startPoint x: 1577, startPoint y: 60, endPoint x: 1583, endPoint y: 12, distance: 48.4
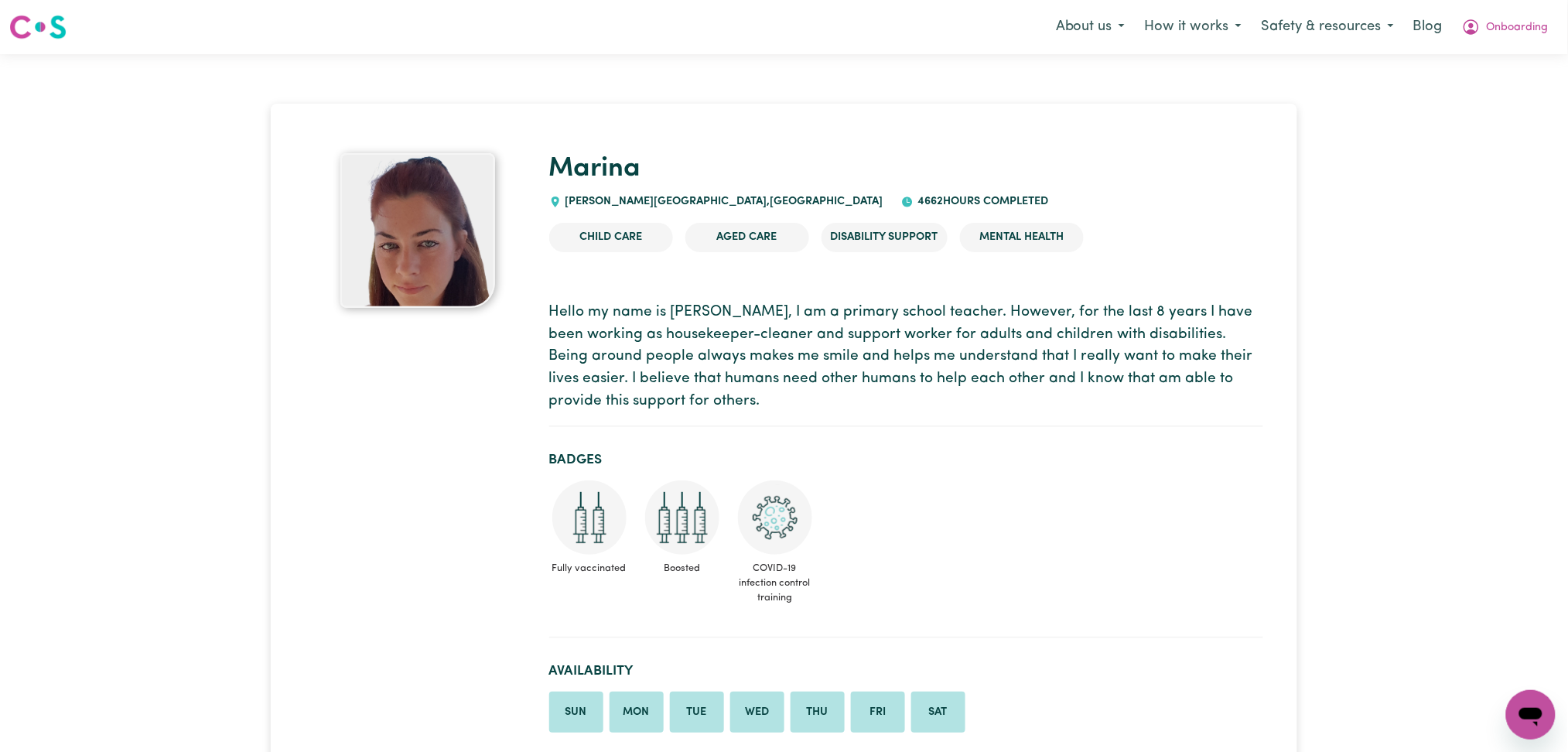
click at [772, 375] on p "Hello my name is Marina, I am a primary school teacher. However, for the last 8…" at bounding box center [906, 357] width 714 height 111
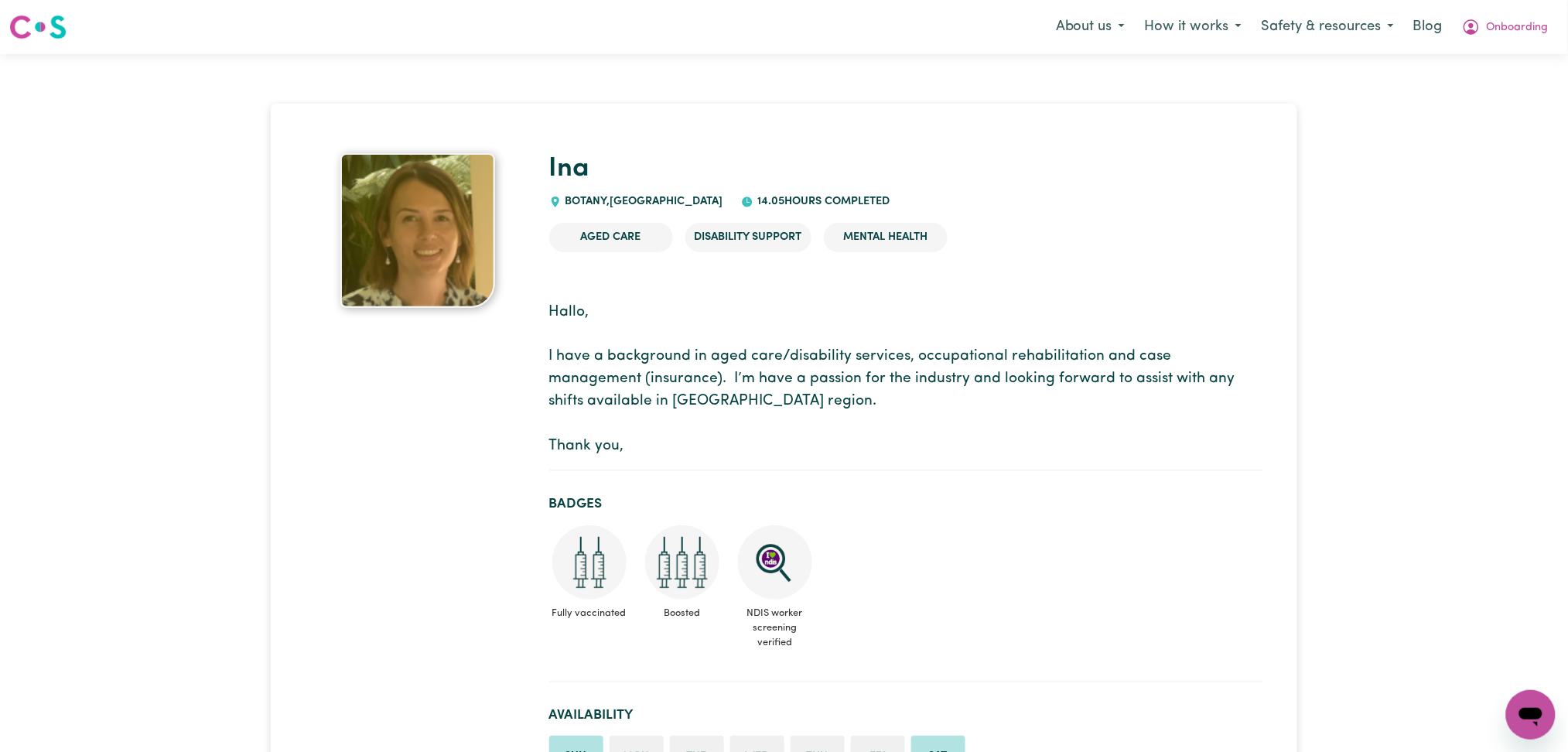
click at [662, 426] on p "Hallo, I have a background in aged care/disability services, occupational rehab…" at bounding box center [906, 379] width 714 height 156
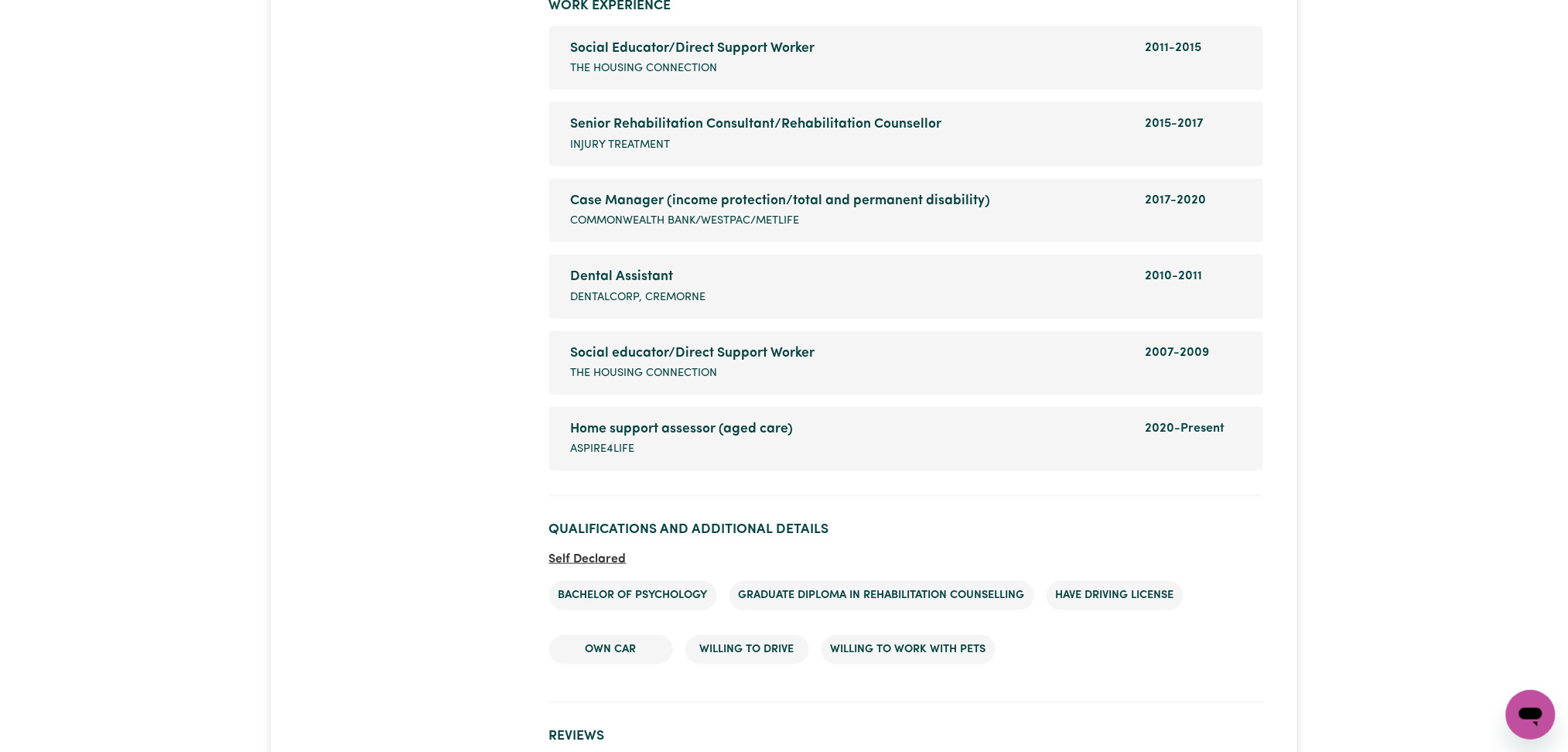
scroll to position [2471, 0]
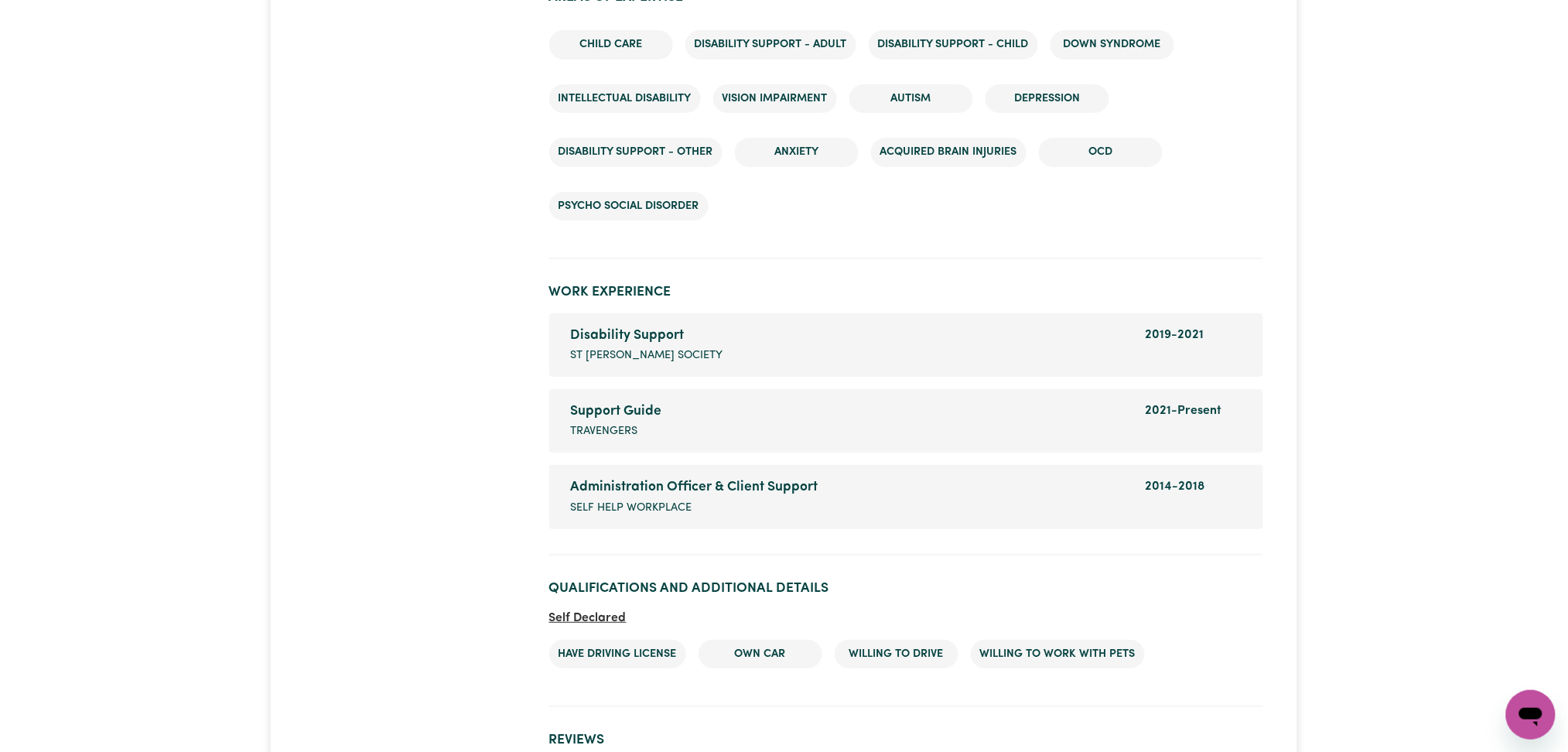
scroll to position [2090, 0]
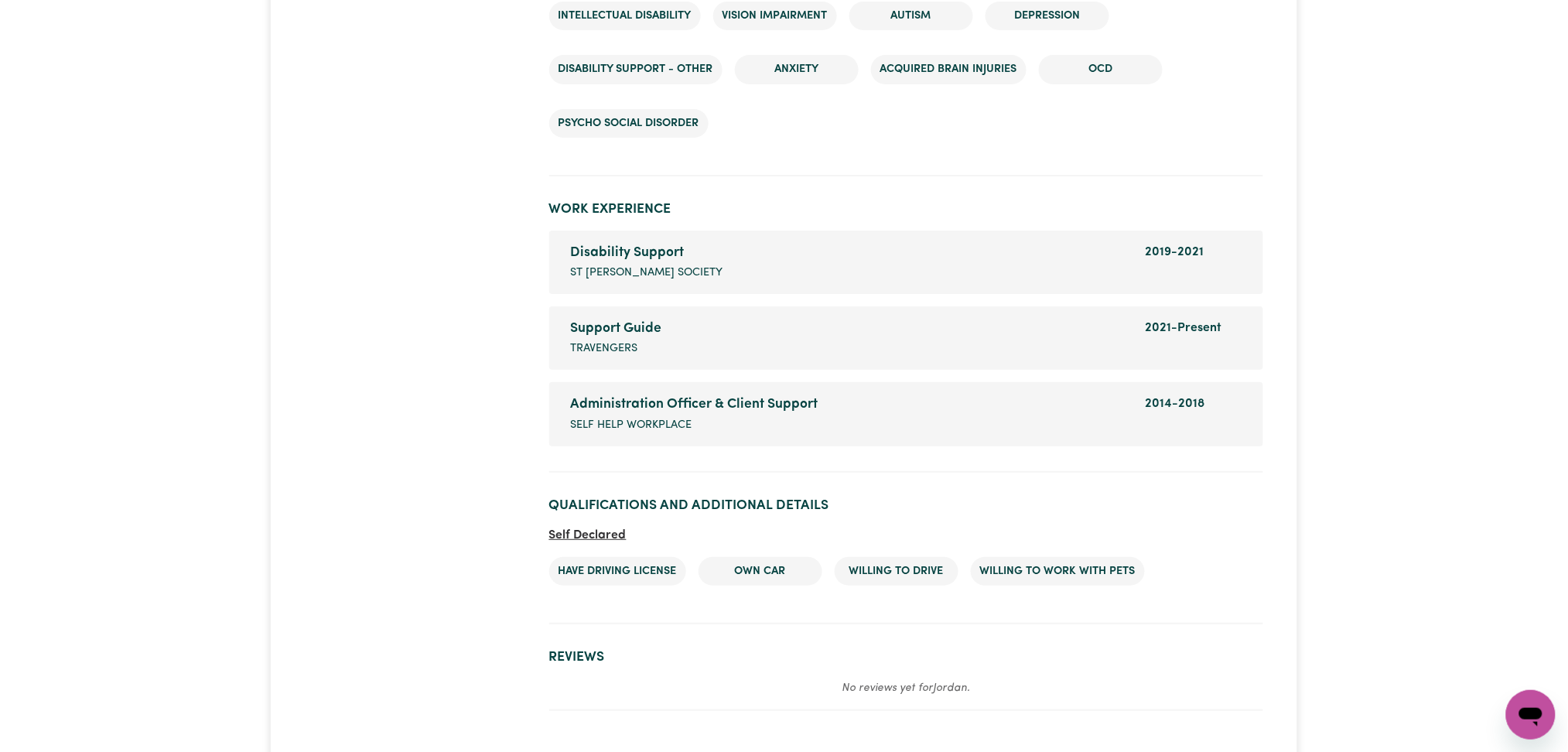
drag, startPoint x: 1578, startPoint y: 89, endPoint x: 1583, endPoint y: 501, distance: 412.0
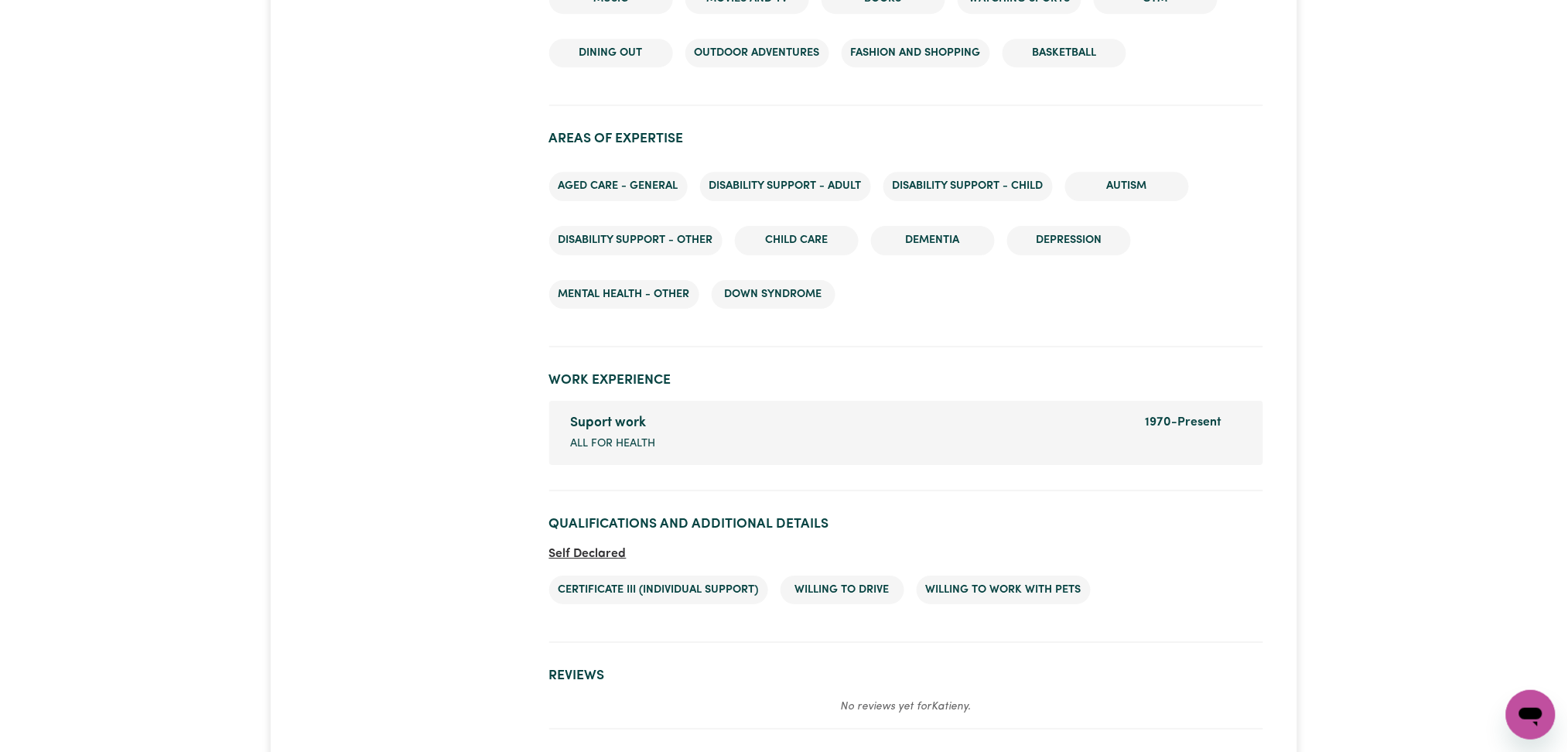
scroll to position [1784, 0]
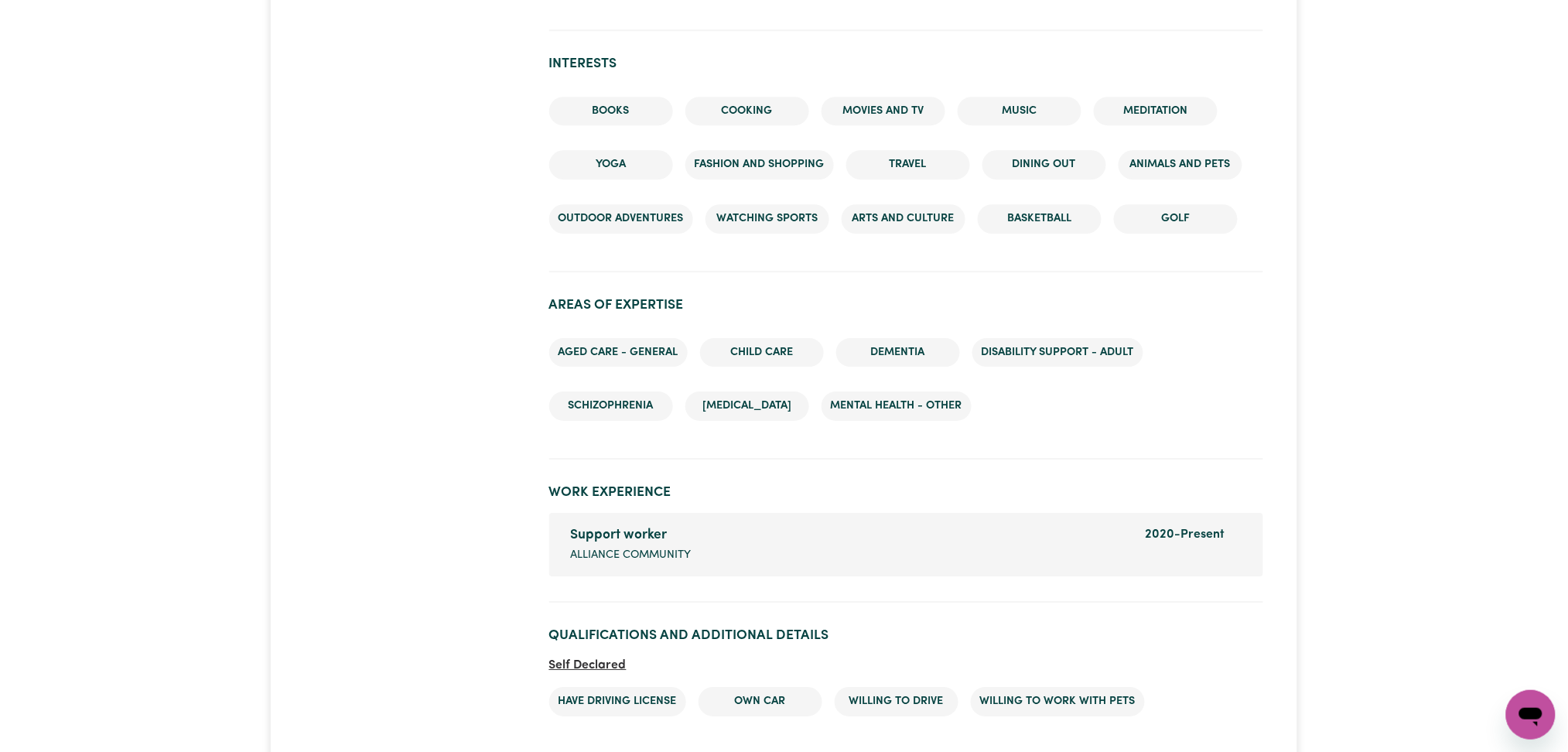
scroll to position [1836, 0]
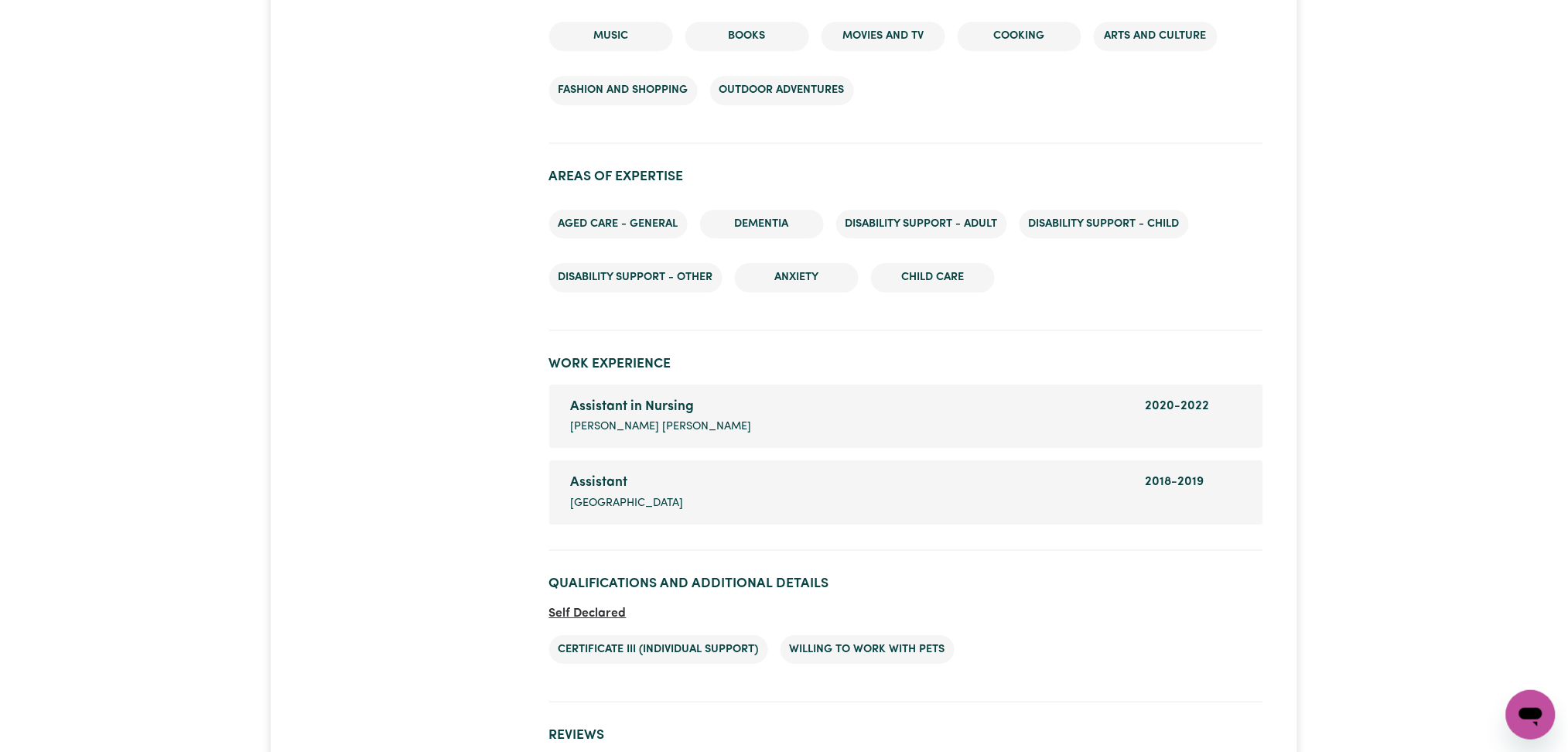
scroll to position [1781, 0]
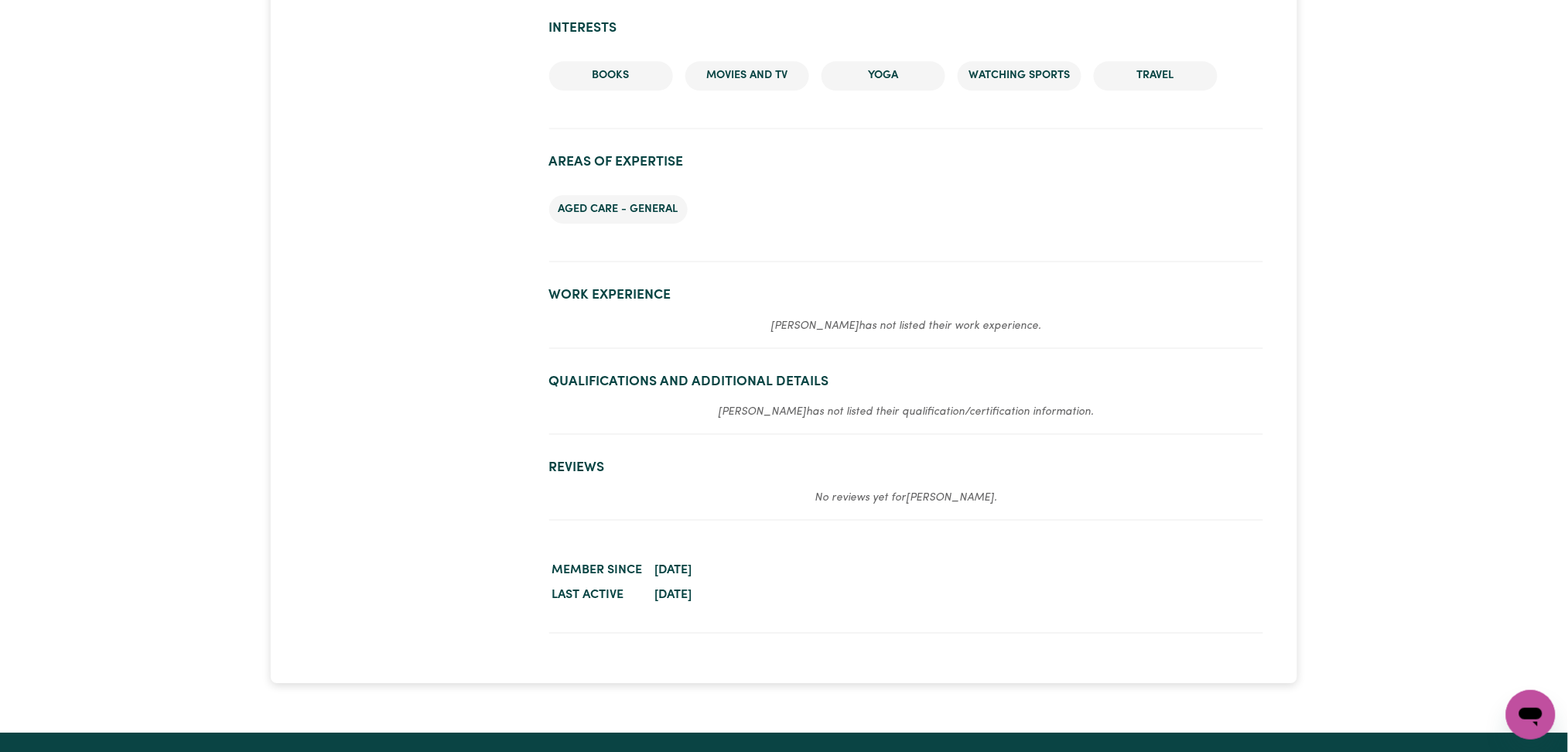
scroll to position [1583, 0]
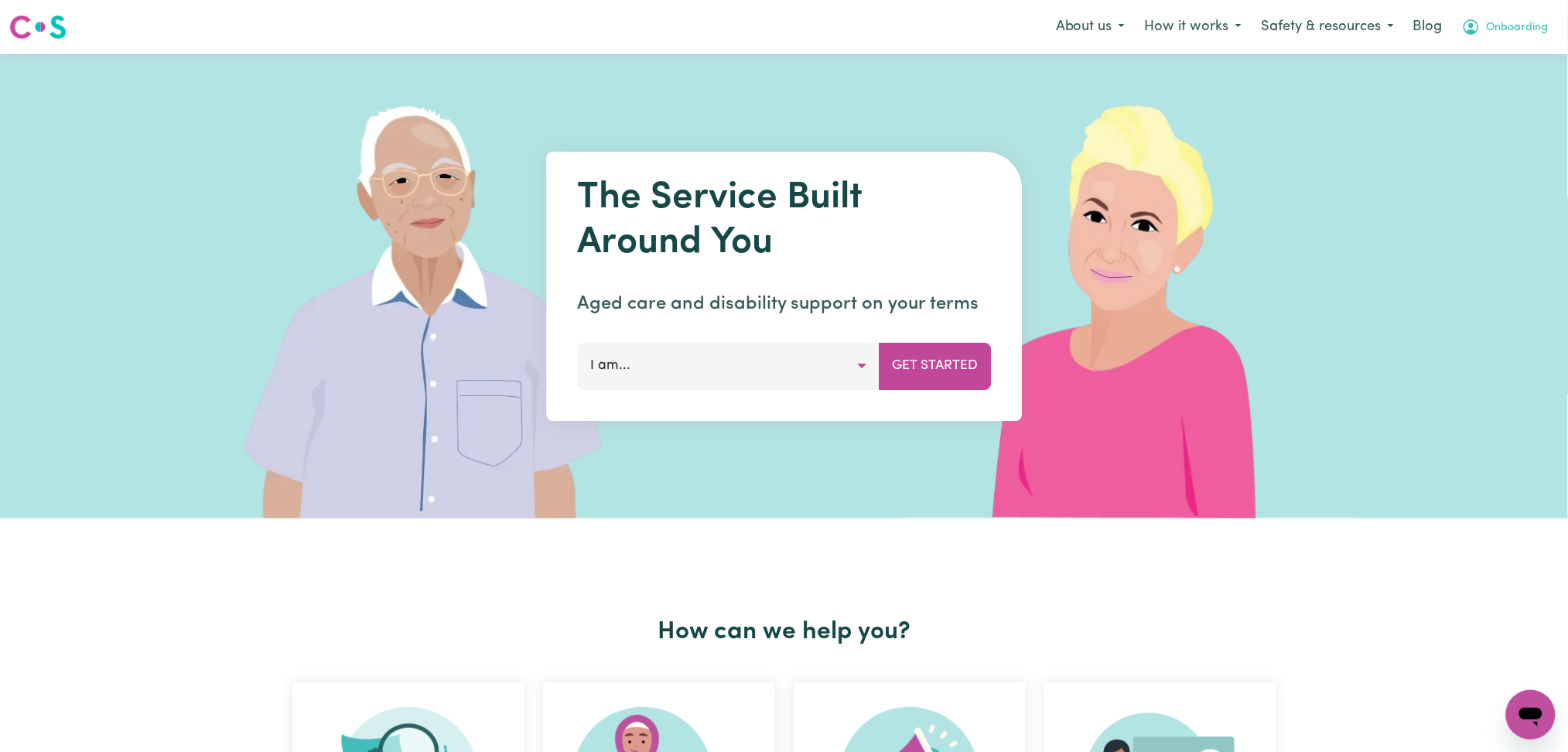
click at [1515, 25] on span "Onboarding" at bounding box center [1518, 28] width 62 height 17
click at [1503, 64] on link "Admin Dashboard" at bounding box center [1496, 60] width 122 height 29
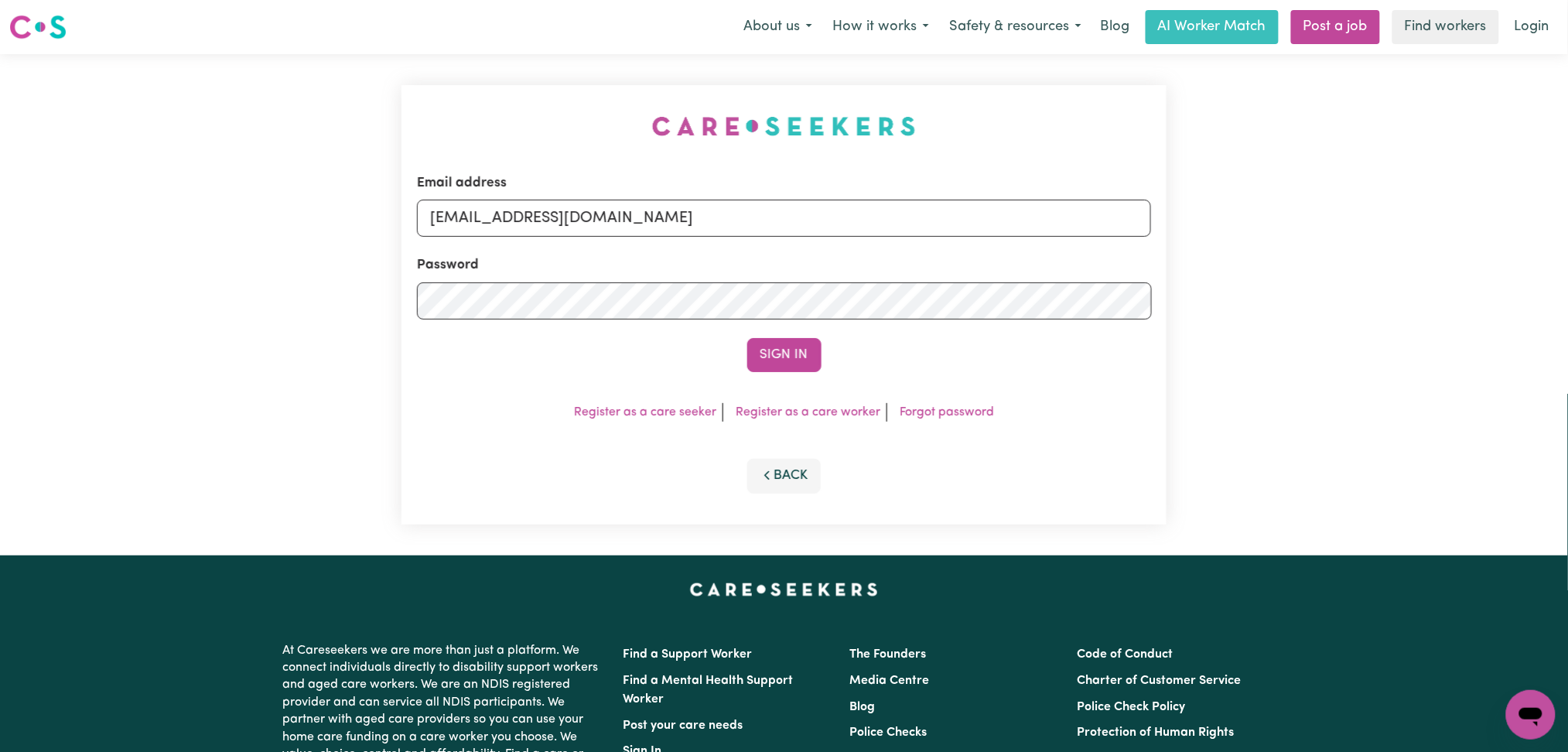
click at [584, 242] on div "Email address onboardingcs@careseekers.com.au Password Sign In Register as a ca…" at bounding box center [784, 305] width 765 height 440
click at [566, 210] on input "onboardingcs@careseekers.com.au" at bounding box center [784, 217] width 734 height 37
drag, startPoint x: 510, startPoint y: 201, endPoint x: 967, endPoint y: 220, distance: 457.4
click at [970, 217] on input "Superuser~jakedworkin@hotmail.com" at bounding box center [784, 217] width 734 height 37
type input "Superuser~bernardo.tracymae@gmail.com"
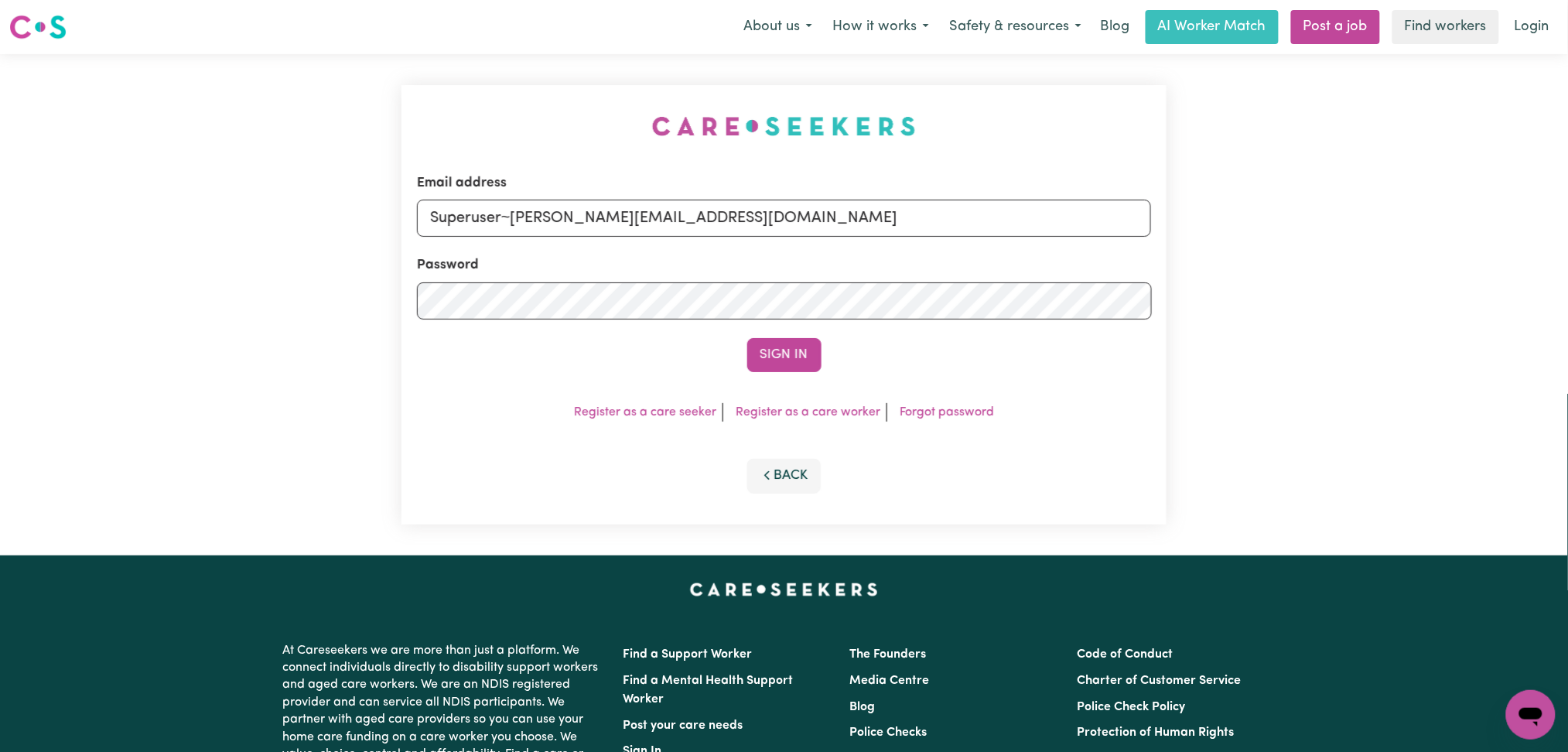
click at [837, 364] on div "Sign In" at bounding box center [784, 354] width 734 height 34
click at [802, 359] on button "Sign In" at bounding box center [784, 354] width 74 height 34
